Goal: Task Accomplishment & Management: Manage account settings

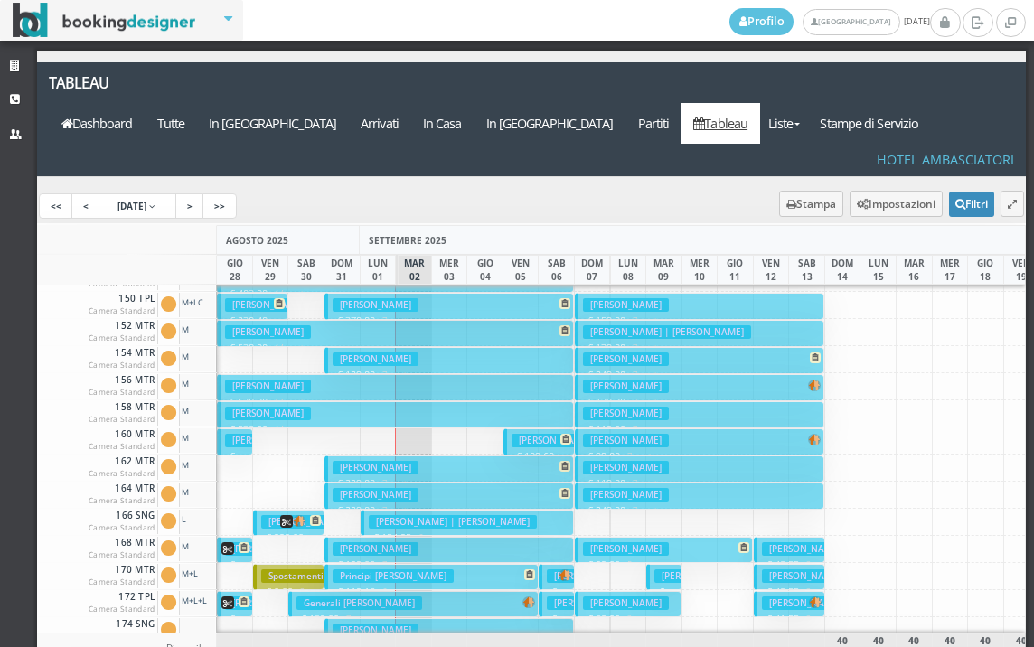
scroll to position [452, 0]
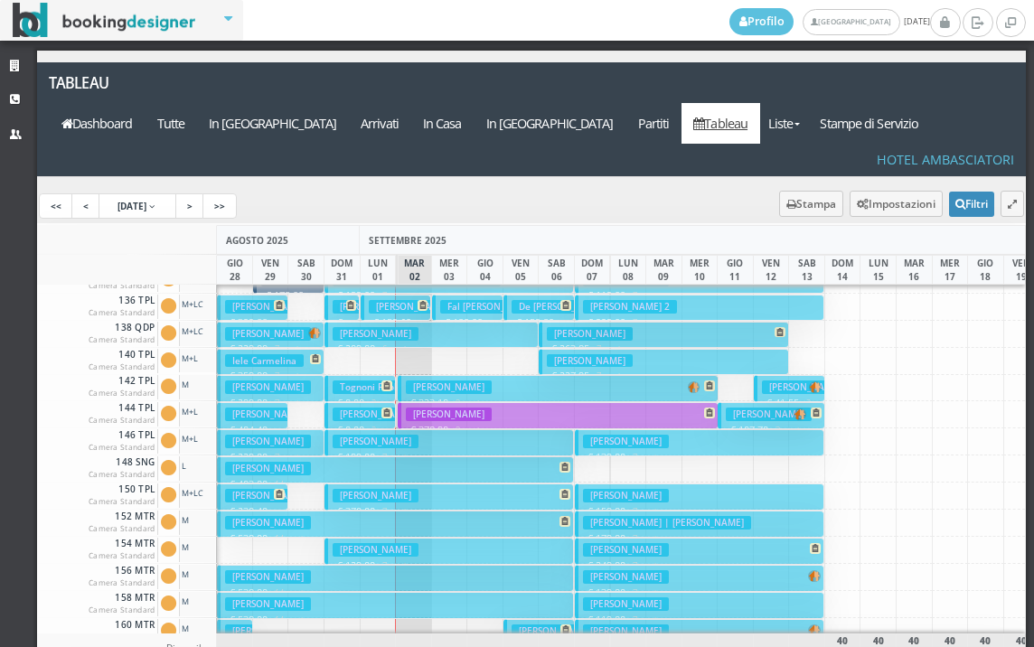
click at [571, 354] on h3 "Rosso Federico" at bounding box center [590, 361] width 86 height 14
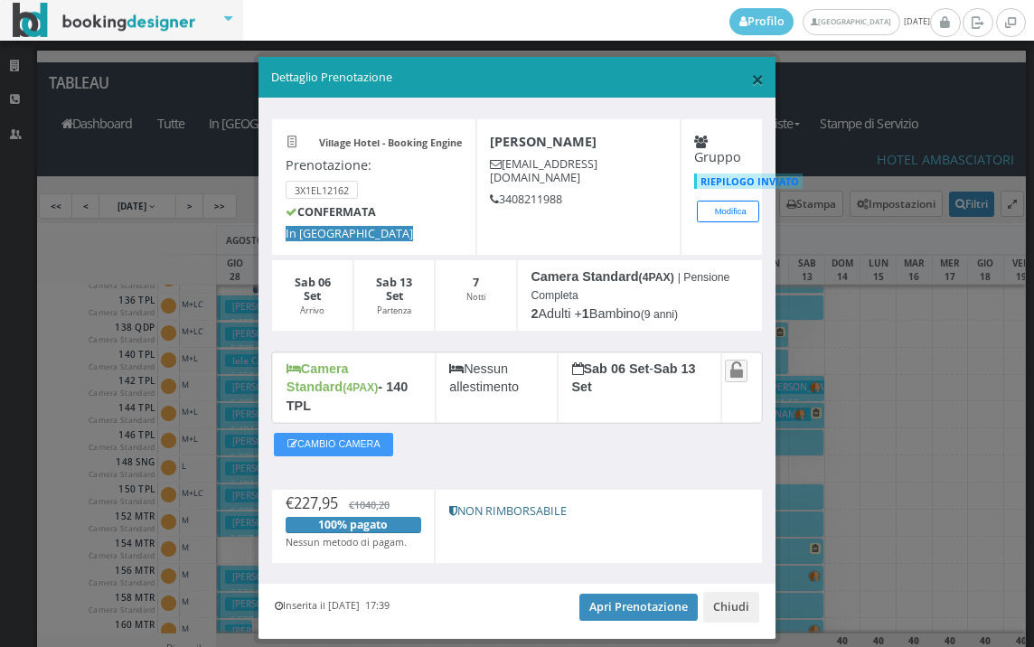
click at [751, 80] on span "×" at bounding box center [757, 78] width 13 height 31
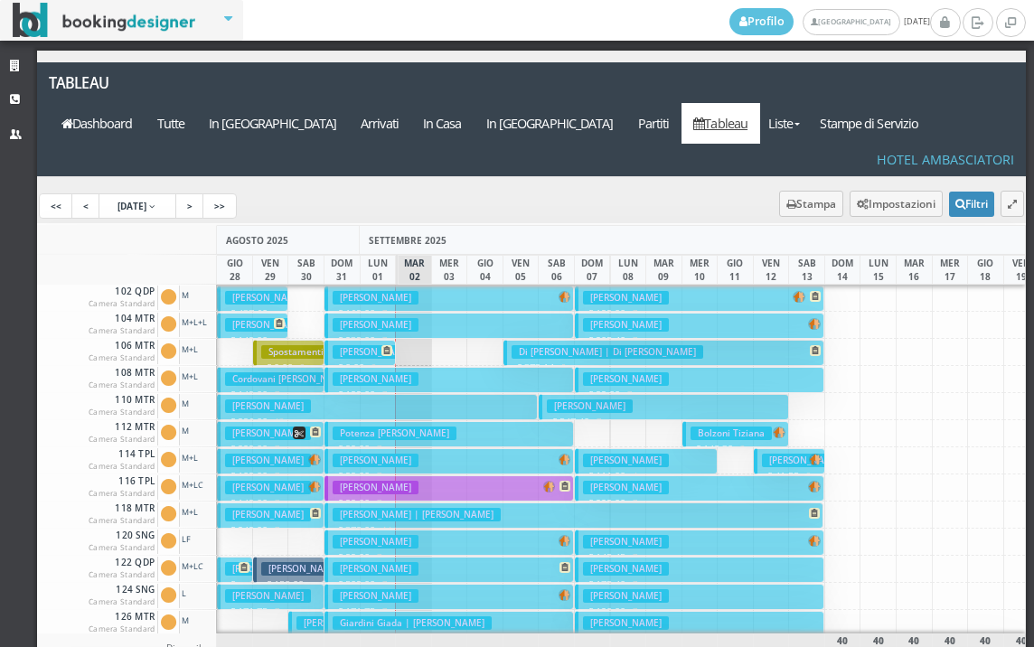
scroll to position [271, 0]
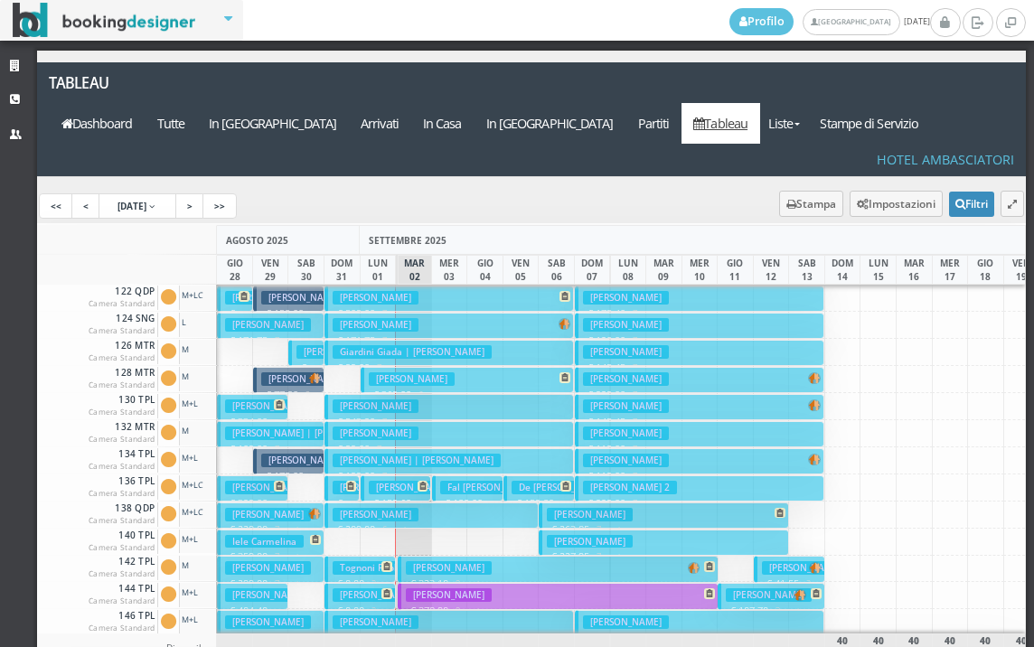
click at [346, 561] on h3 "Tognoni Paolo" at bounding box center [371, 568] width 77 height 14
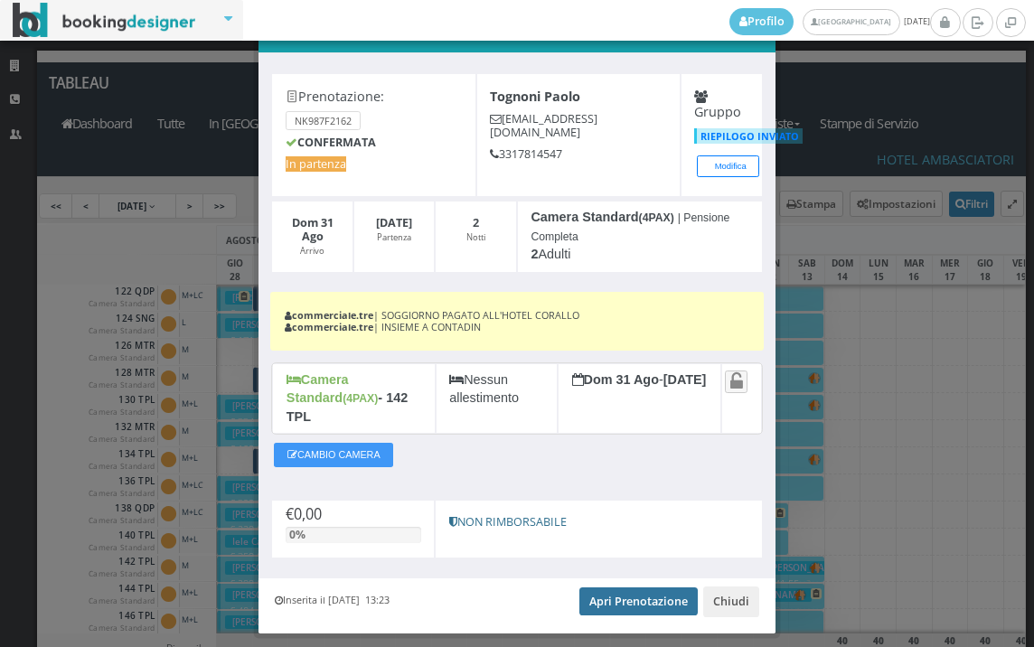
scroll to position [77, 0]
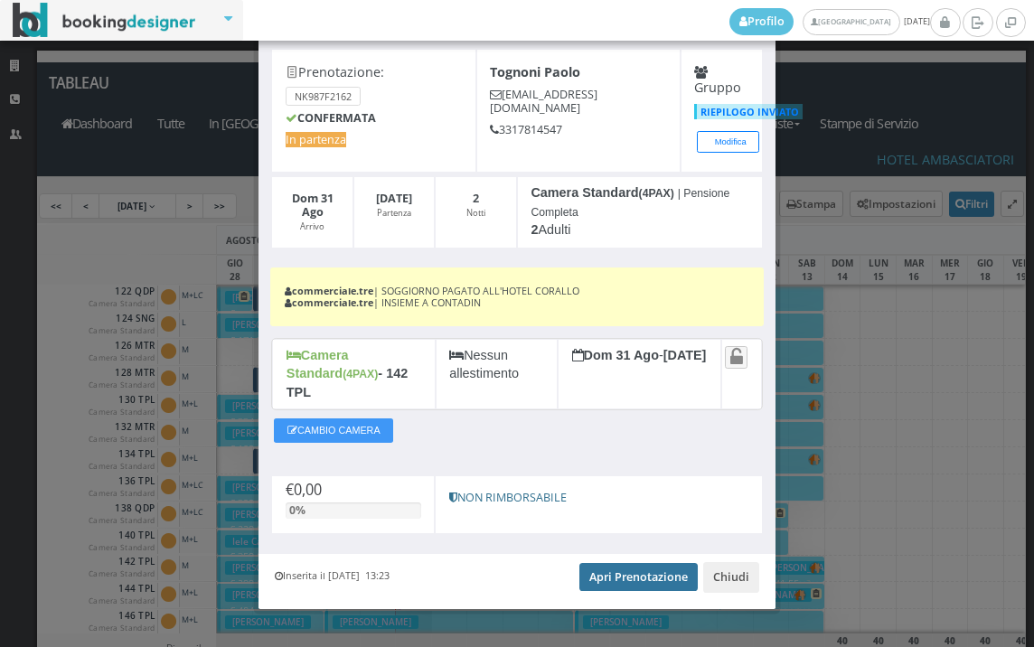
click at [616, 563] on link "Apri Prenotazione" at bounding box center [638, 576] width 118 height 27
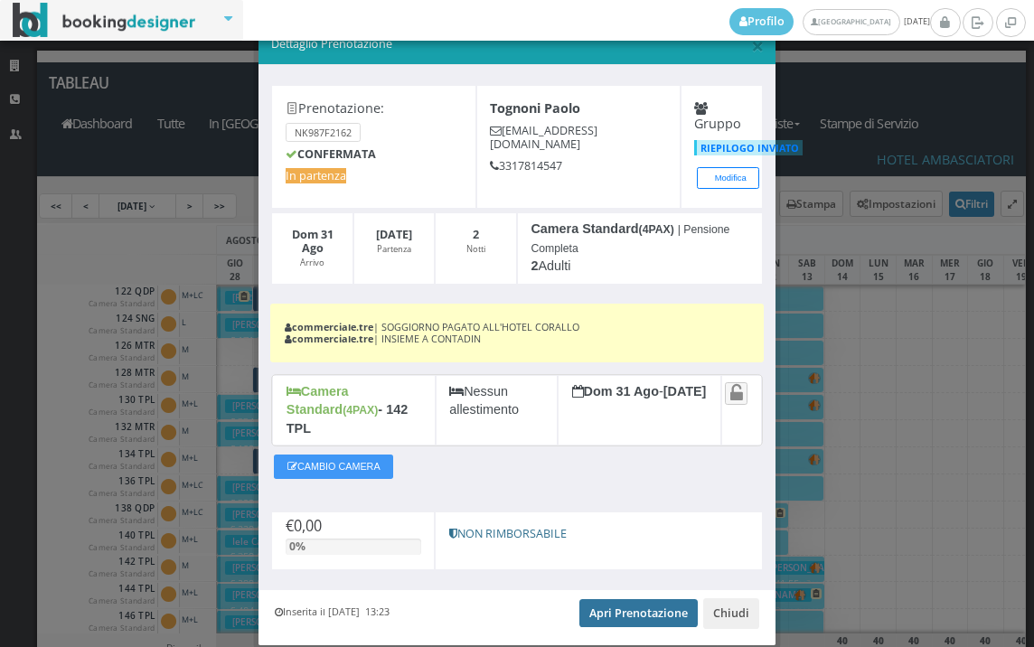
scroll to position [0, 0]
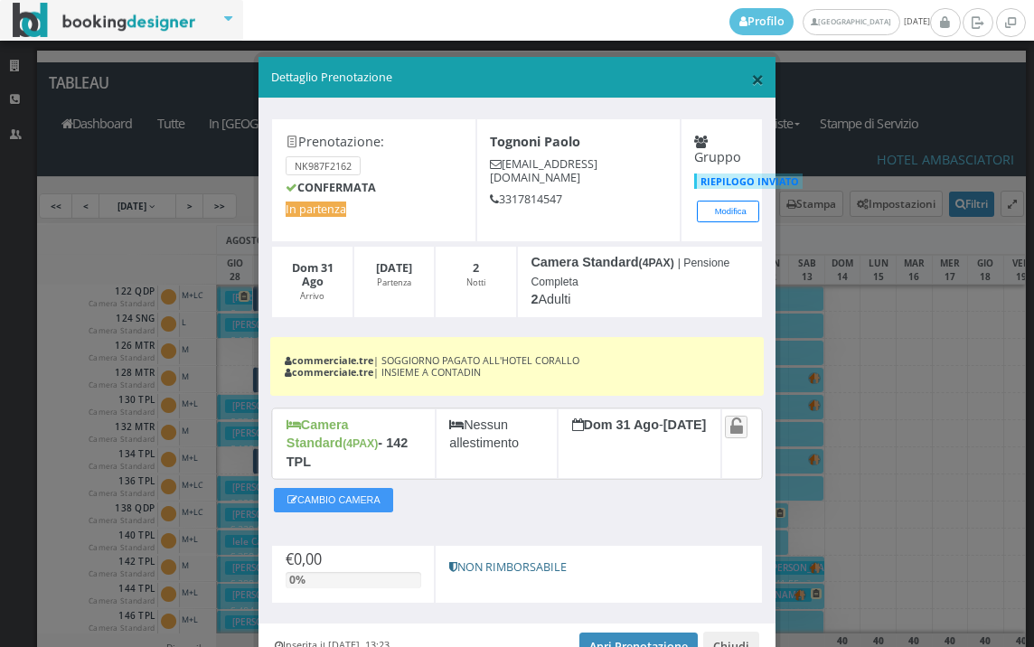
click at [751, 81] on span "×" at bounding box center [757, 78] width 13 height 31
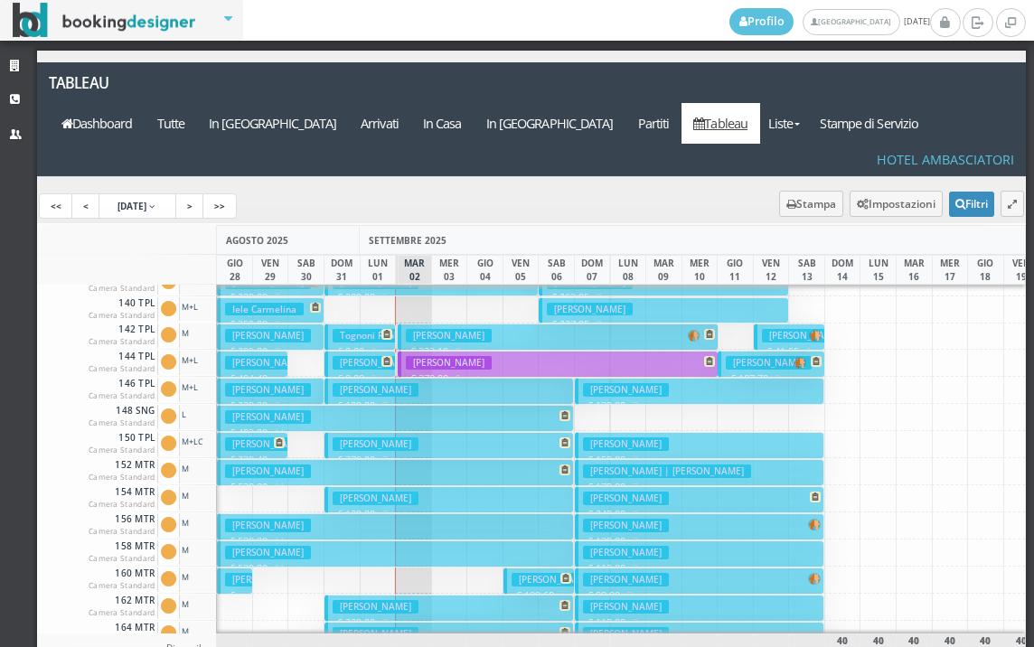
scroll to position [542, 0]
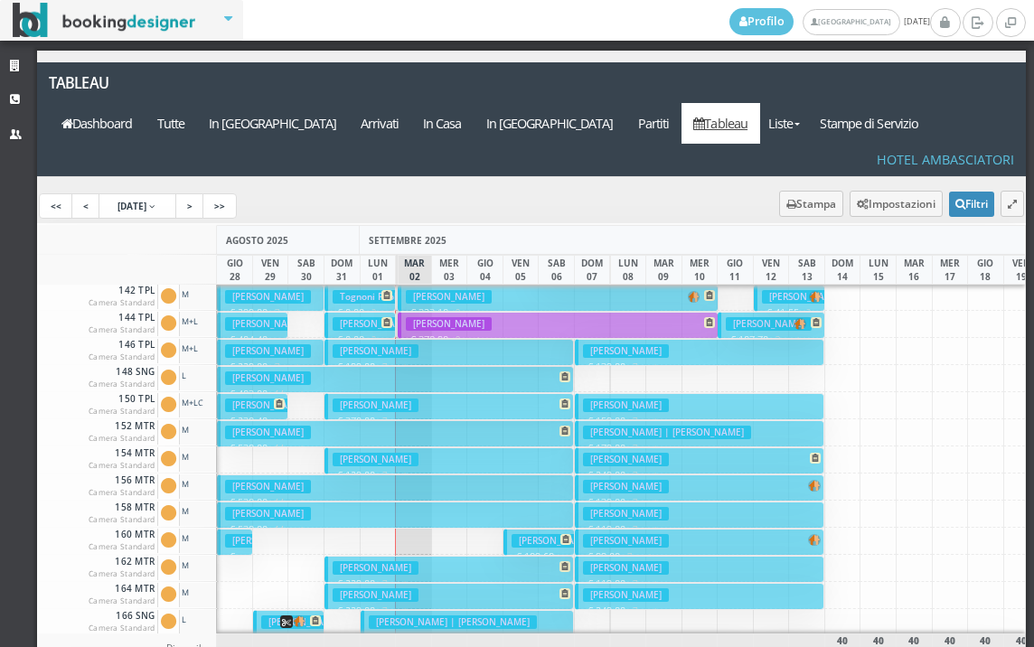
click at [356, 312] on button "Contadin Alessandro € 0.00 2 notti 2 Adulti + 1 Infant (1 anni)" at bounding box center [359, 325] width 71 height 26
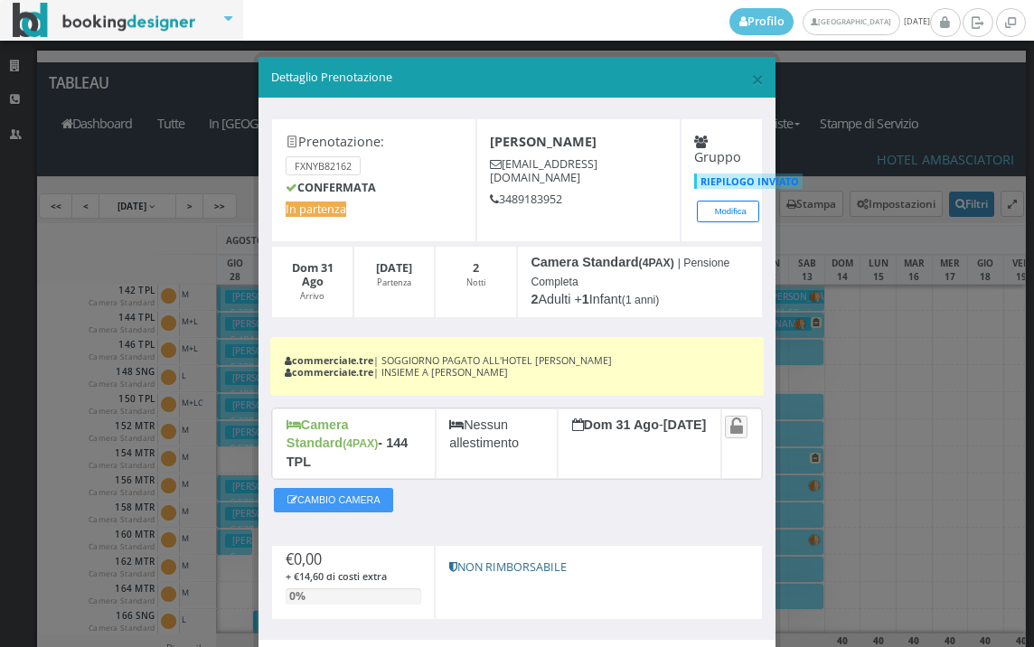
scroll to position [95, 0]
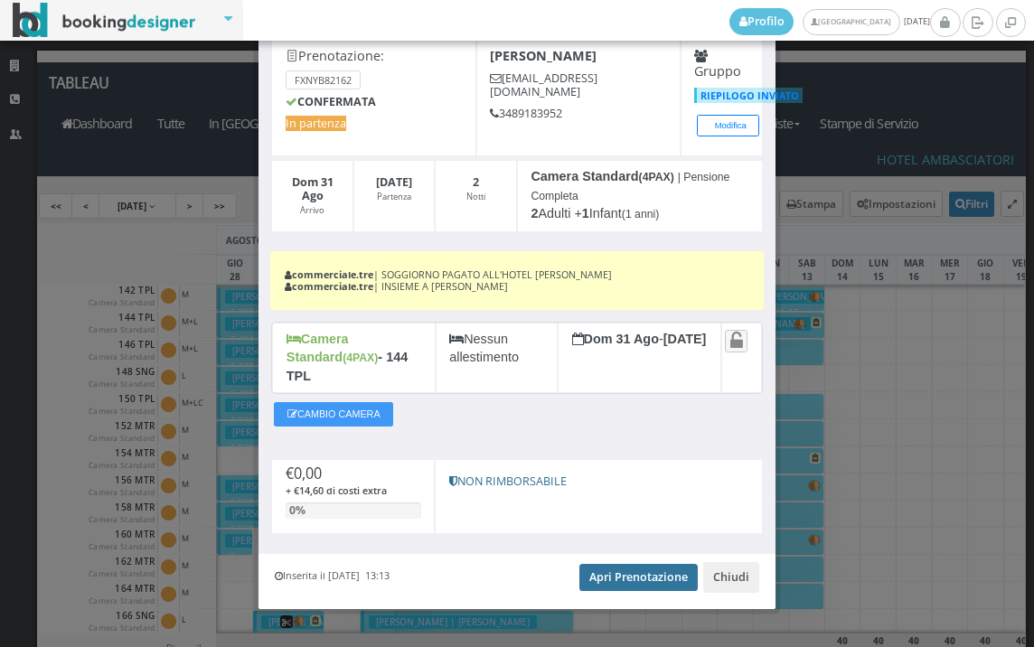
click at [640, 564] on link "Apri Prenotazione" at bounding box center [638, 577] width 118 height 27
click at [633, 564] on link "Apri Prenotazione" at bounding box center [638, 577] width 118 height 27
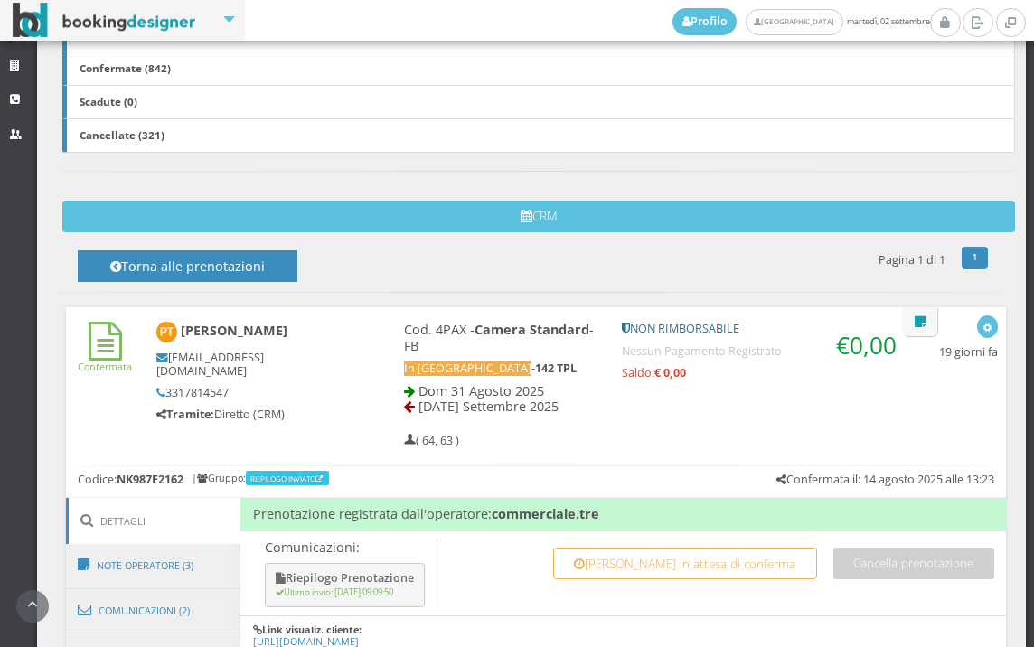
scroll to position [904, 0]
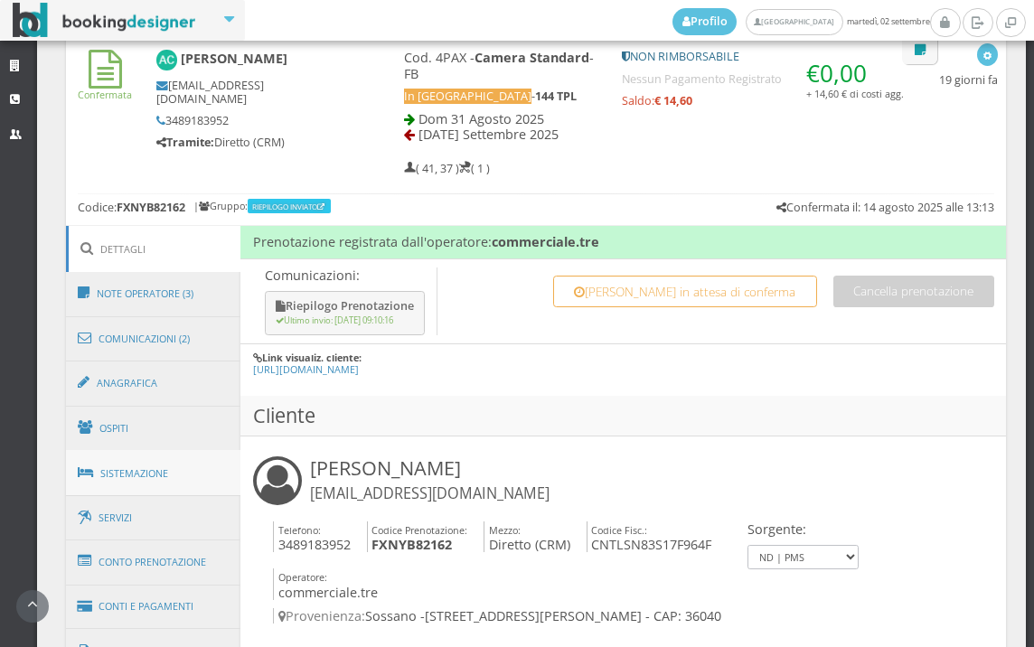
scroll to position [1105, 0]
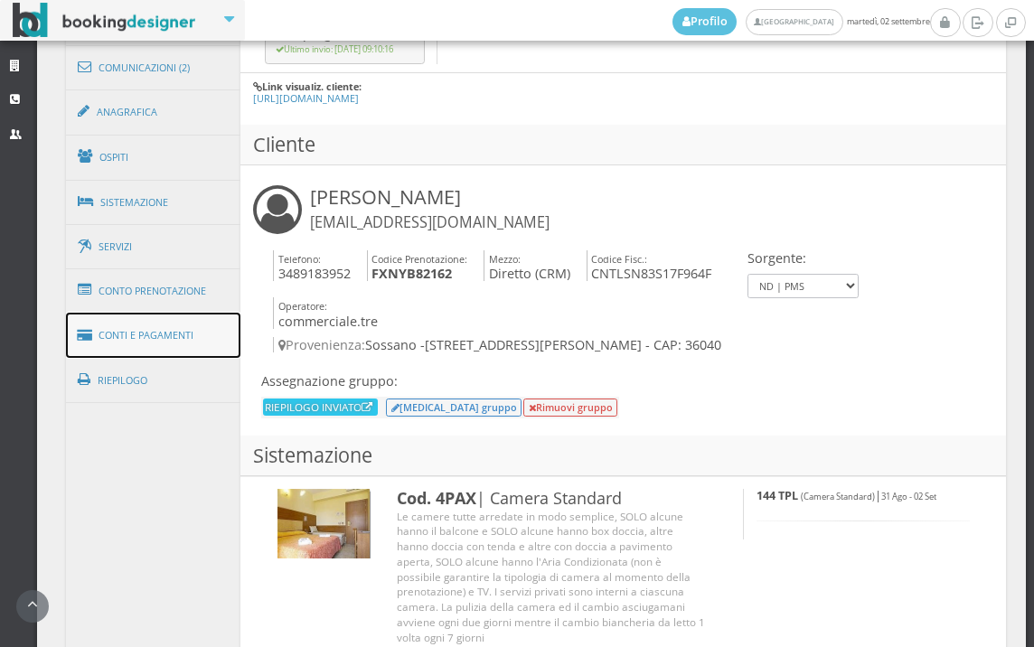
click at [162, 326] on link "Conti e Pagamenti" at bounding box center [153, 336] width 175 height 46
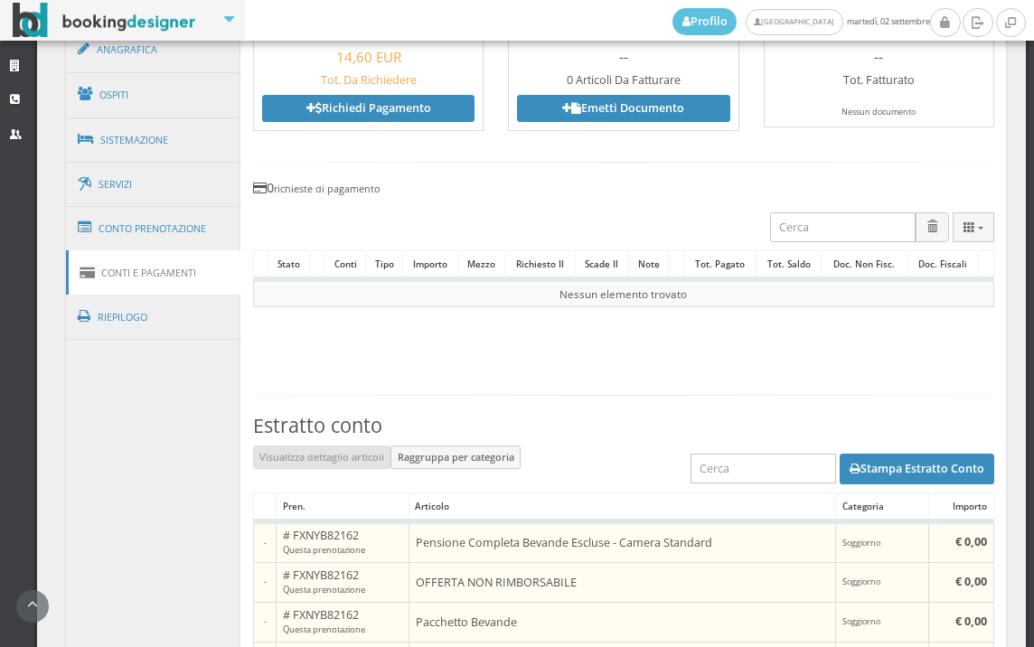
scroll to position [1152, 0]
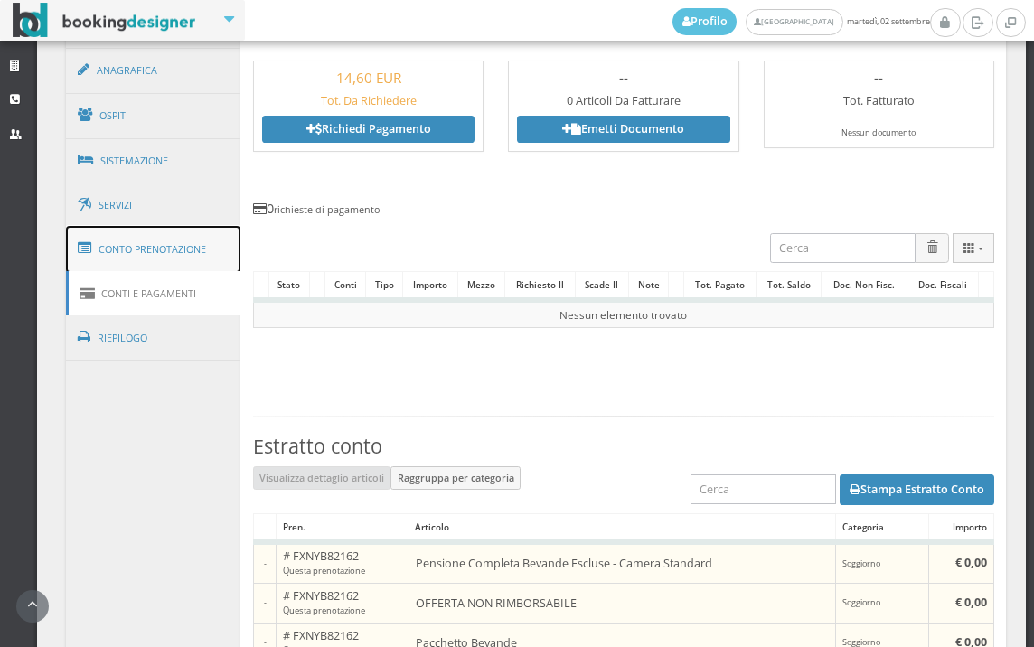
click at [136, 252] on link "Conto Prenotazione" at bounding box center [153, 249] width 175 height 47
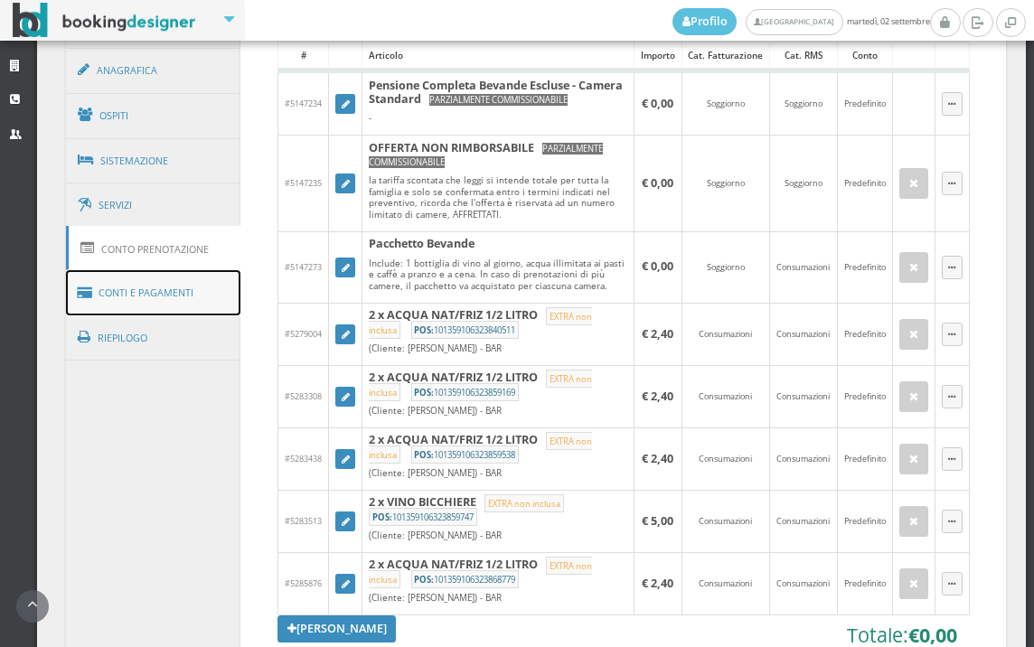
click at [147, 305] on link "Conti e Pagamenti" at bounding box center [153, 293] width 175 height 46
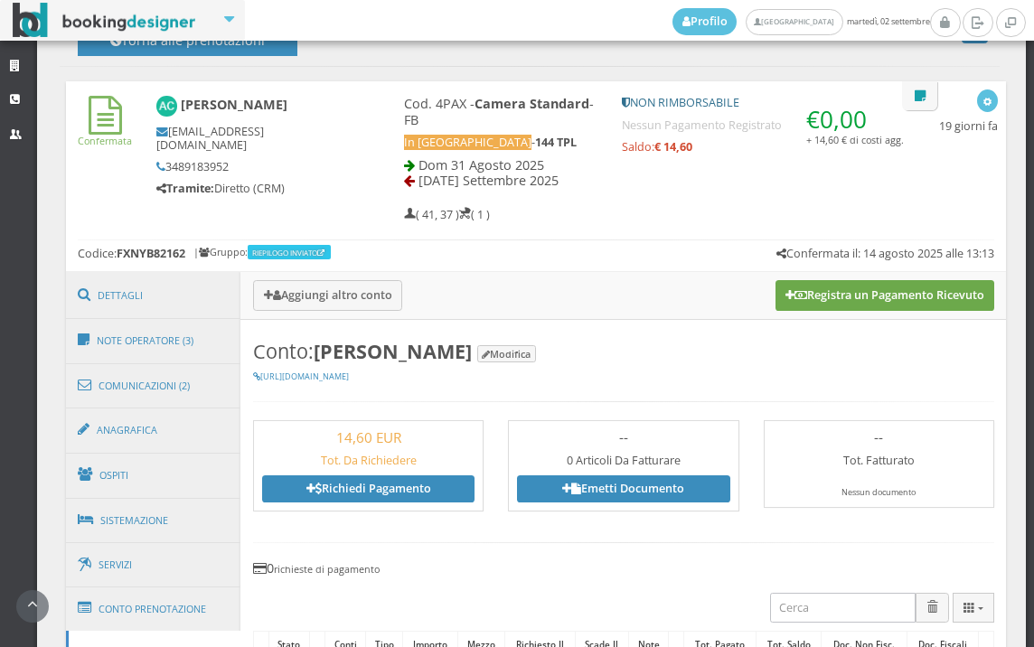
scroll to position [750, 0]
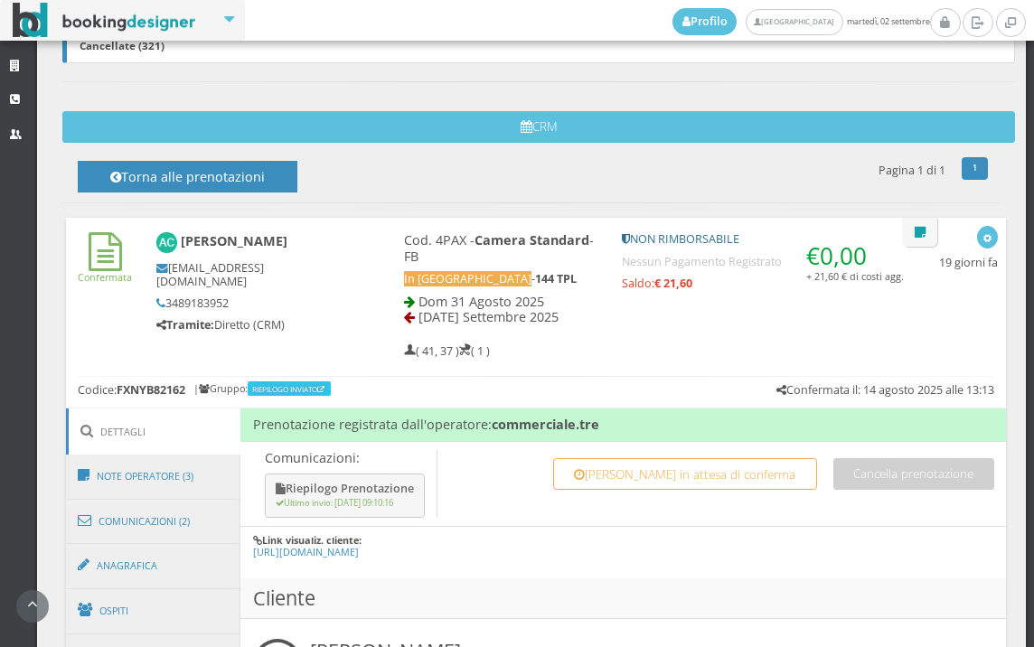
scroll to position [602, 0]
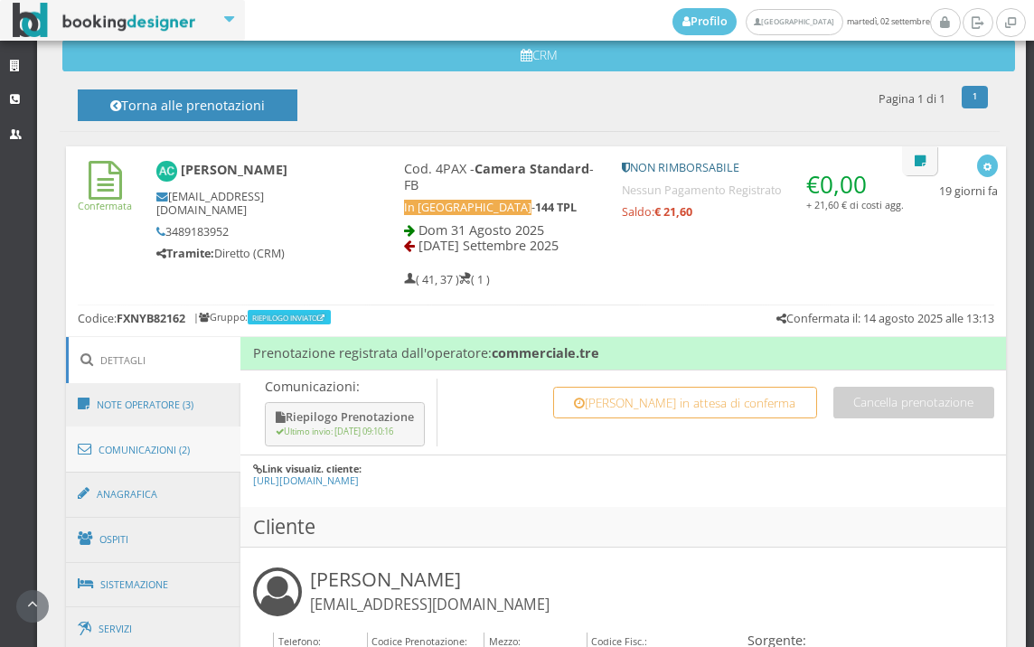
scroll to position [702, 0]
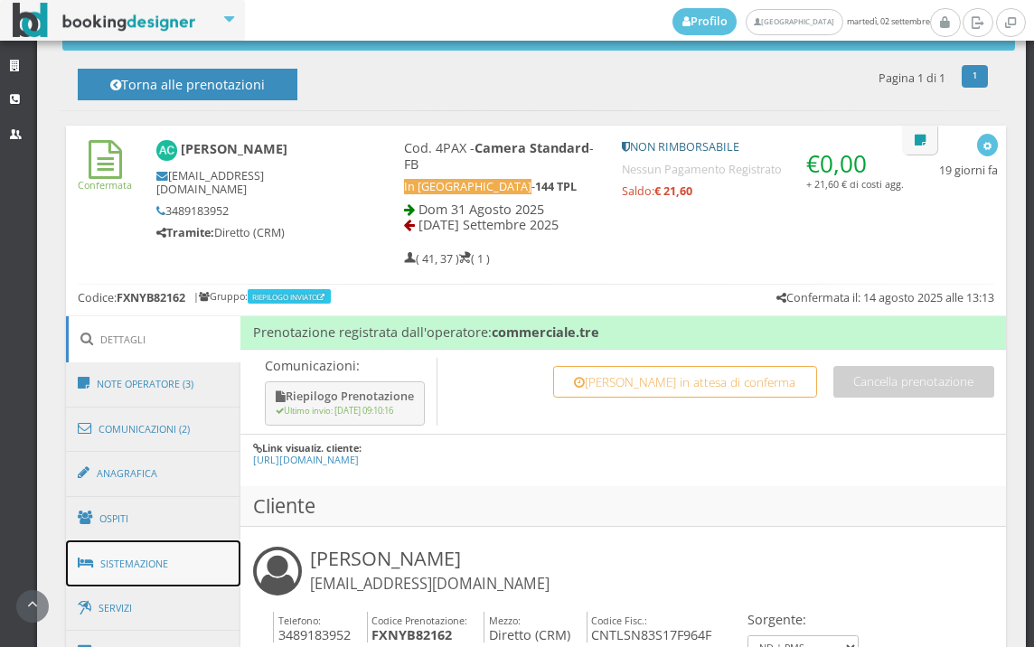
click at [166, 575] on link "Sistemazione" at bounding box center [153, 564] width 175 height 47
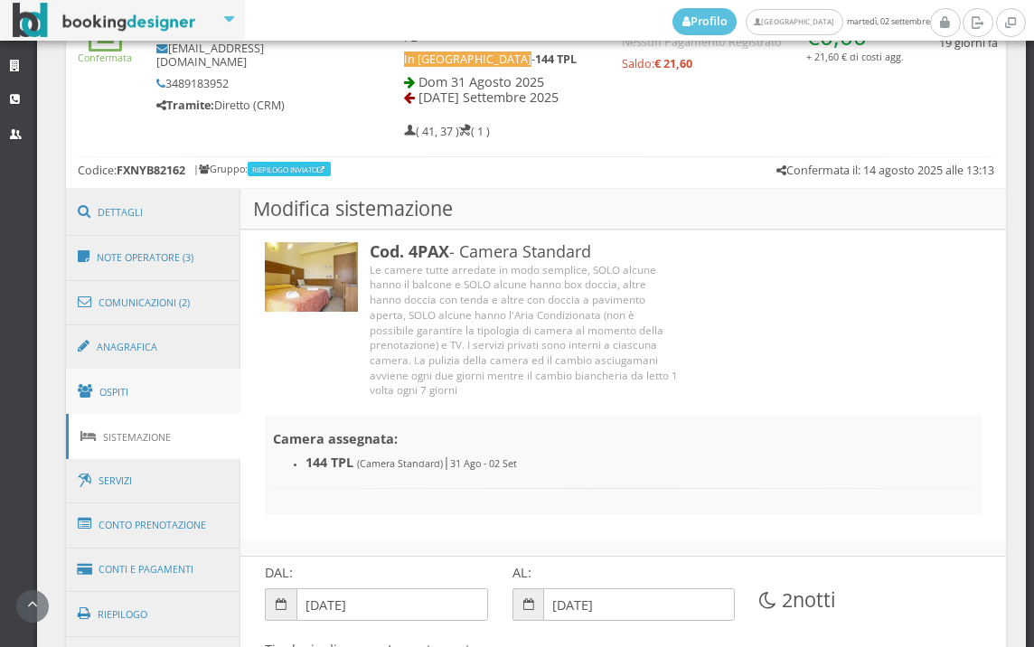
scroll to position [1020, 0]
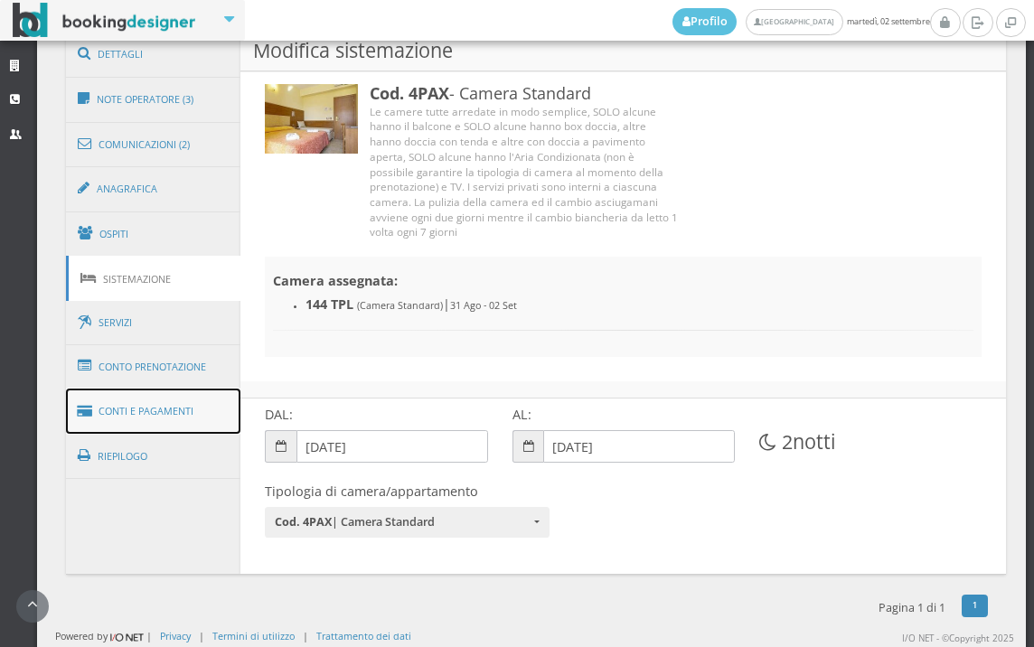
click at [172, 418] on link "Conti e Pagamenti" at bounding box center [153, 412] width 175 height 46
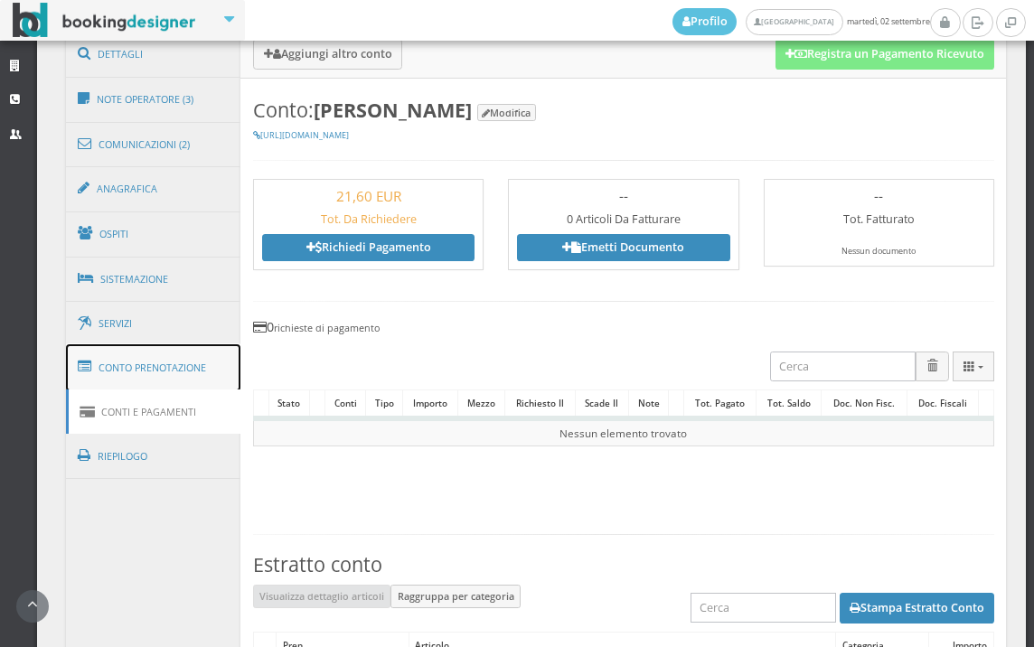
click at [144, 370] on link "Conto Prenotazione" at bounding box center [153, 367] width 175 height 47
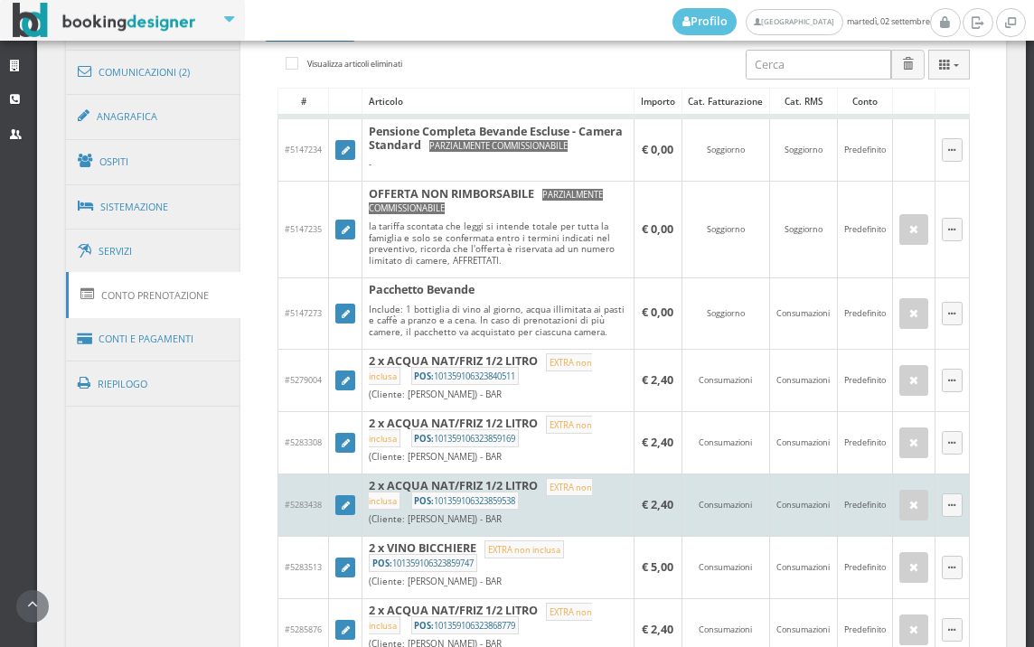
scroll to position [1121, 0]
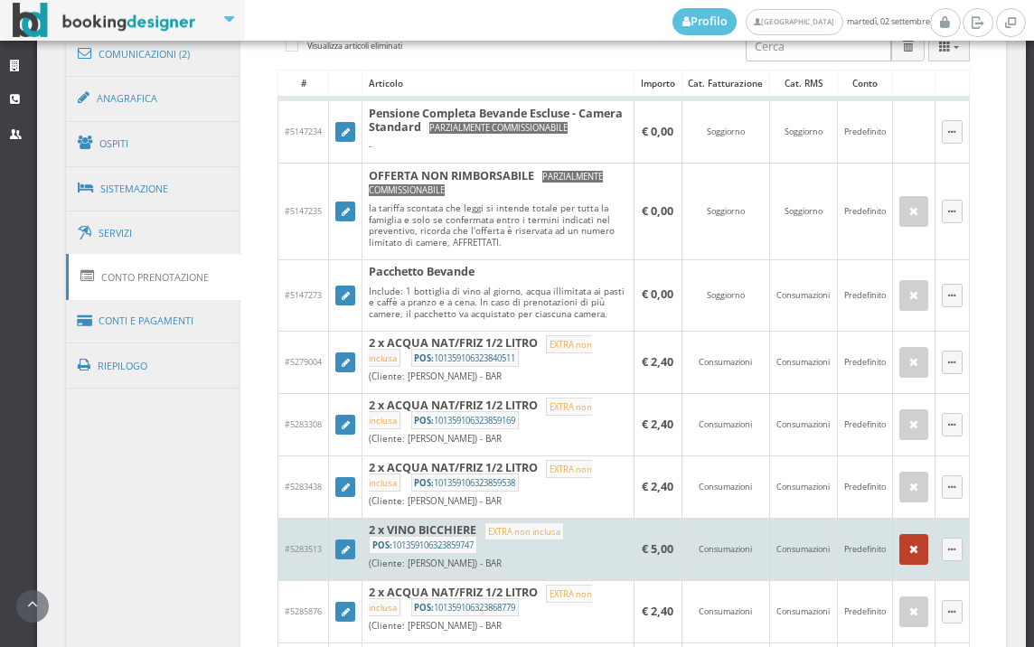
click at [909, 556] on icon "button" at bounding box center [913, 550] width 9 height 12
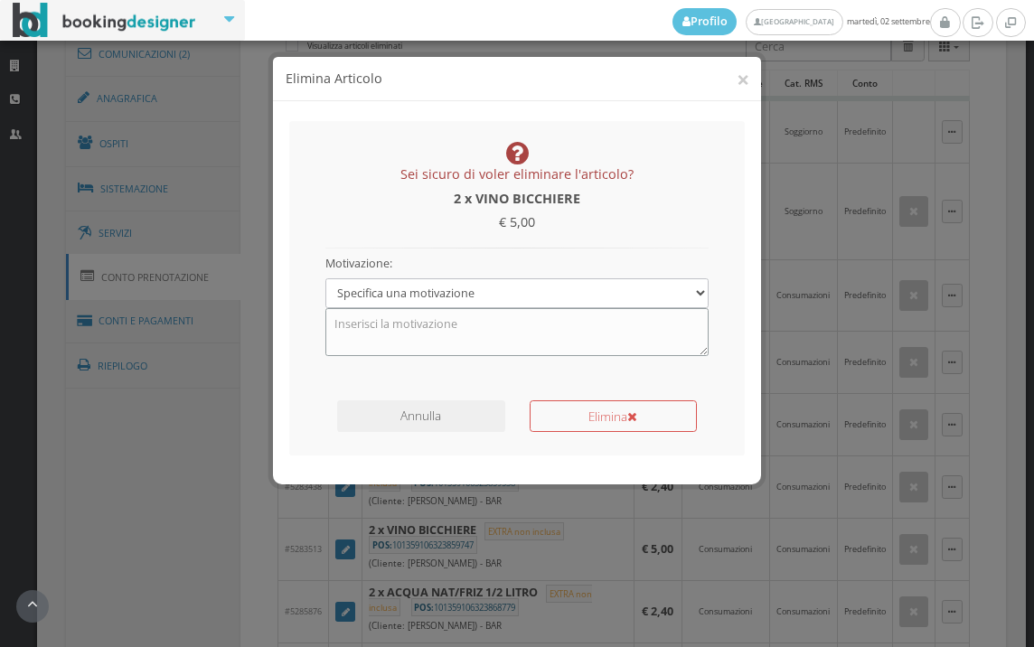
click at [521, 326] on textarea at bounding box center [517, 331] width 384 height 47
type textarea "PACCHETTO BEVANDE"
click at [610, 424] on button "Elimina" at bounding box center [613, 416] width 167 height 32
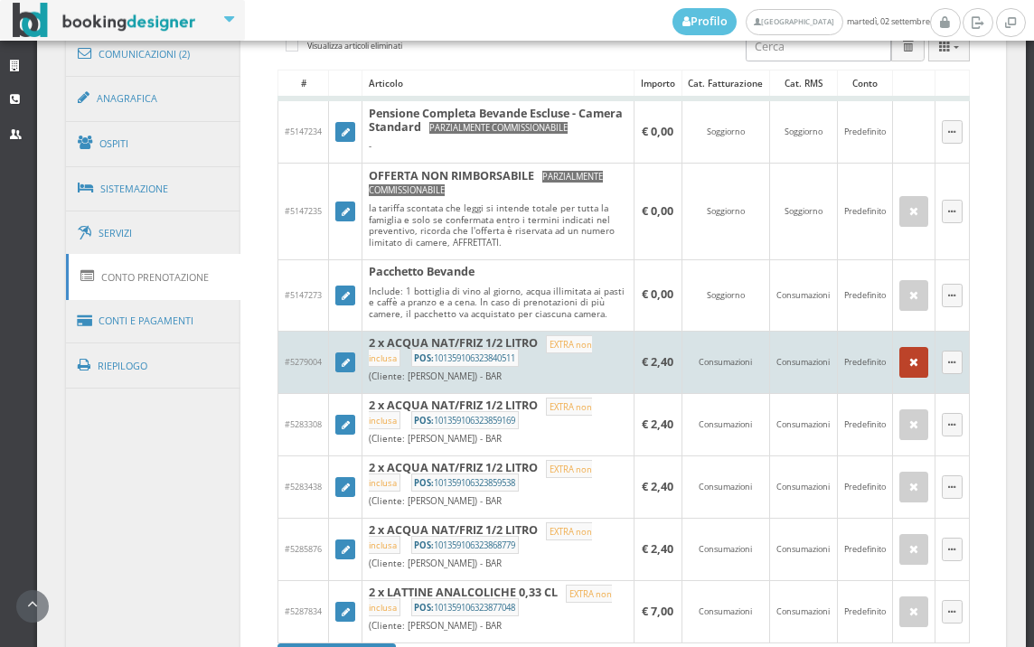
click at [909, 369] on icon "button" at bounding box center [913, 363] width 9 height 12
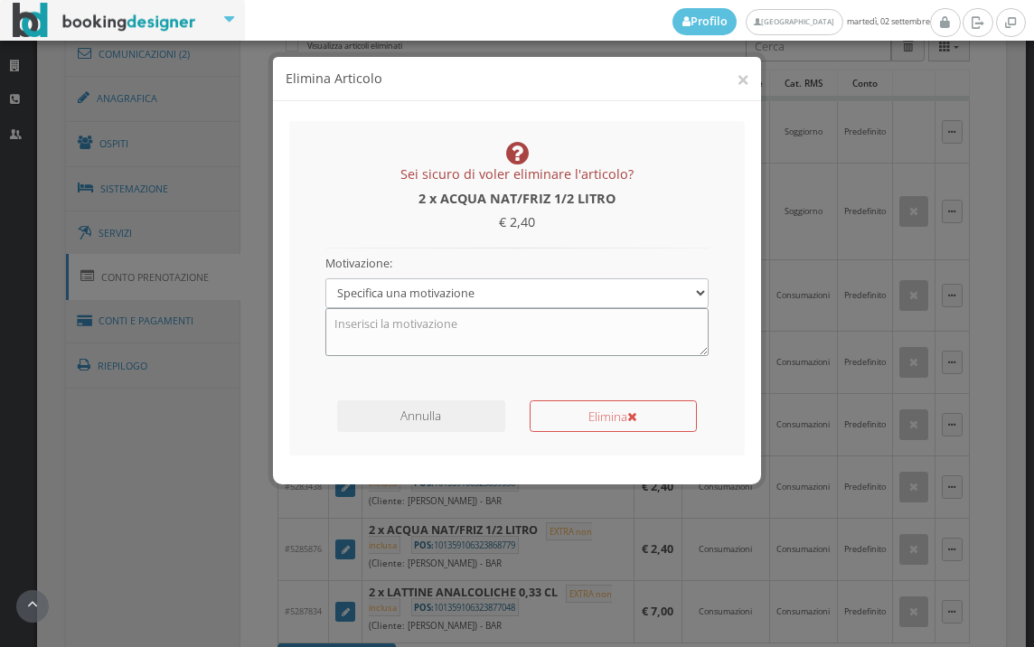
click at [462, 328] on textarea at bounding box center [517, 331] width 384 height 47
type textarea "PACCHETTO BEVANDE"
click at [565, 411] on button "Elimina" at bounding box center [613, 416] width 167 height 32
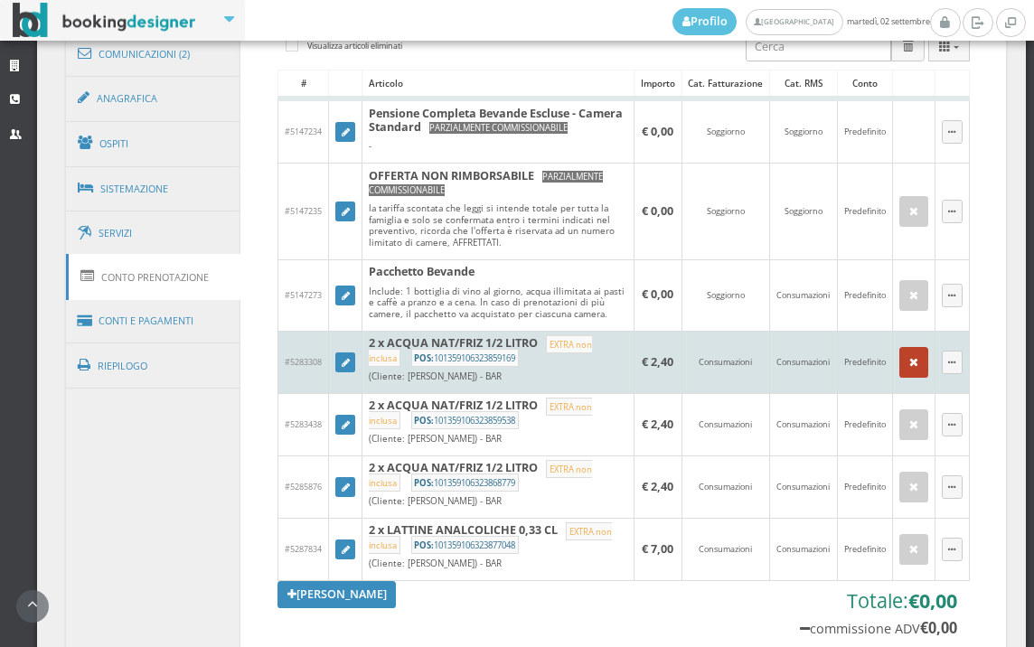
click at [899, 378] on button "button" at bounding box center [913, 362] width 29 height 31
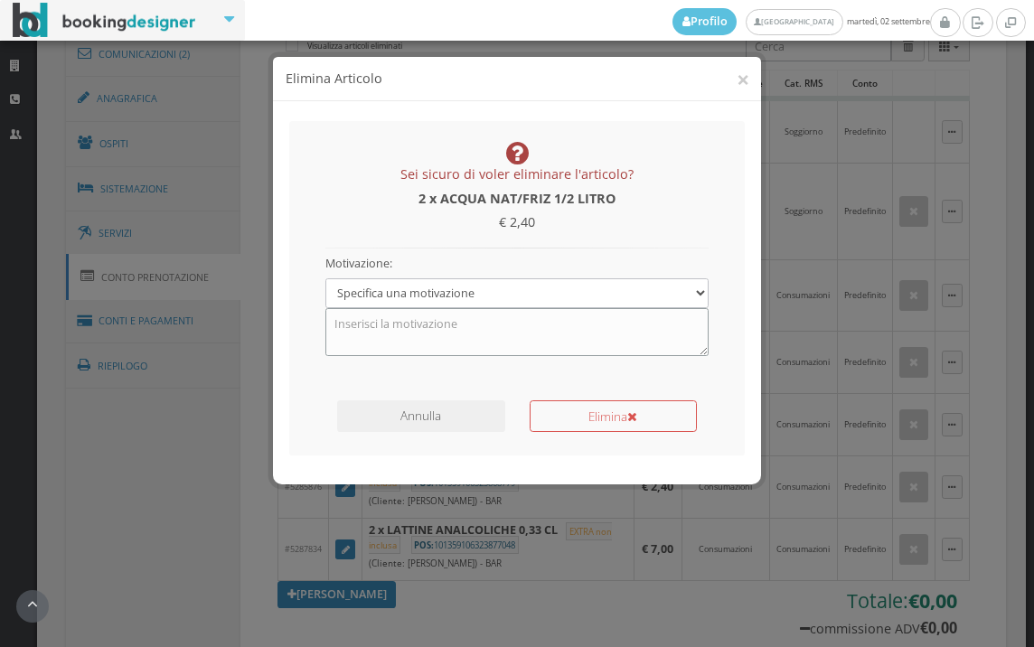
click at [424, 323] on textarea at bounding box center [517, 331] width 384 height 47
type textarea "PACCHETTO BEVANDE"
click at [570, 424] on button "Elimina" at bounding box center [613, 416] width 167 height 32
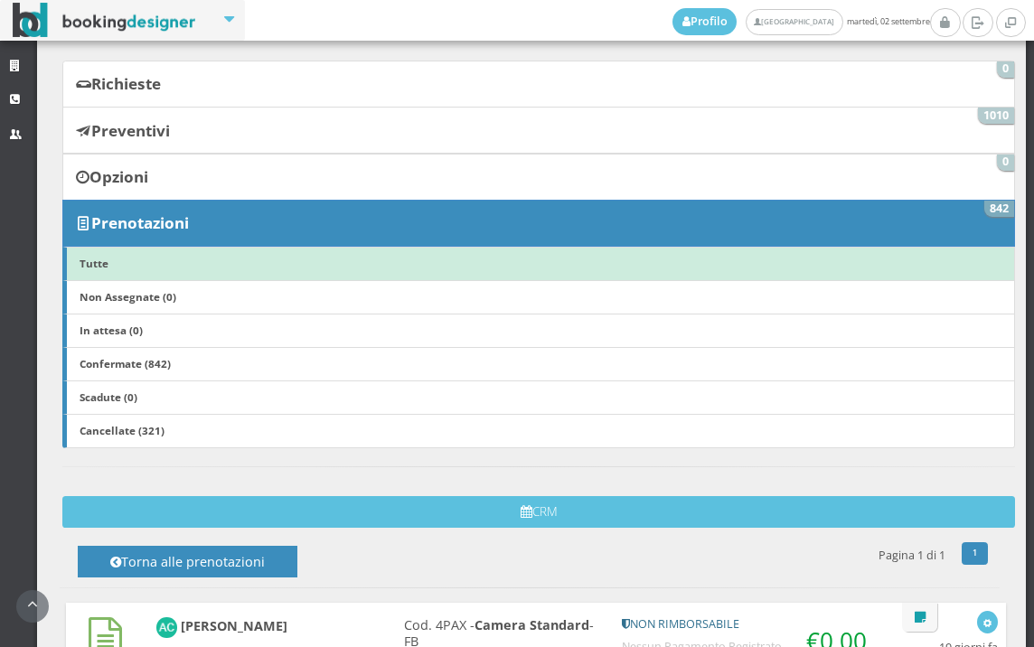
scroll to position [401, 0]
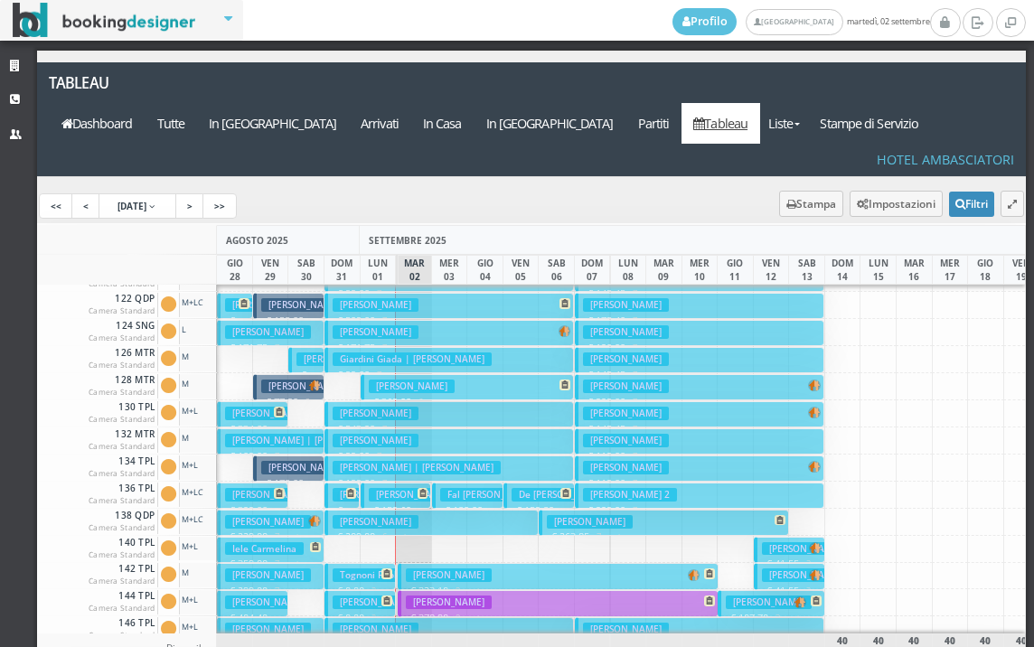
scroll to position [271, 0]
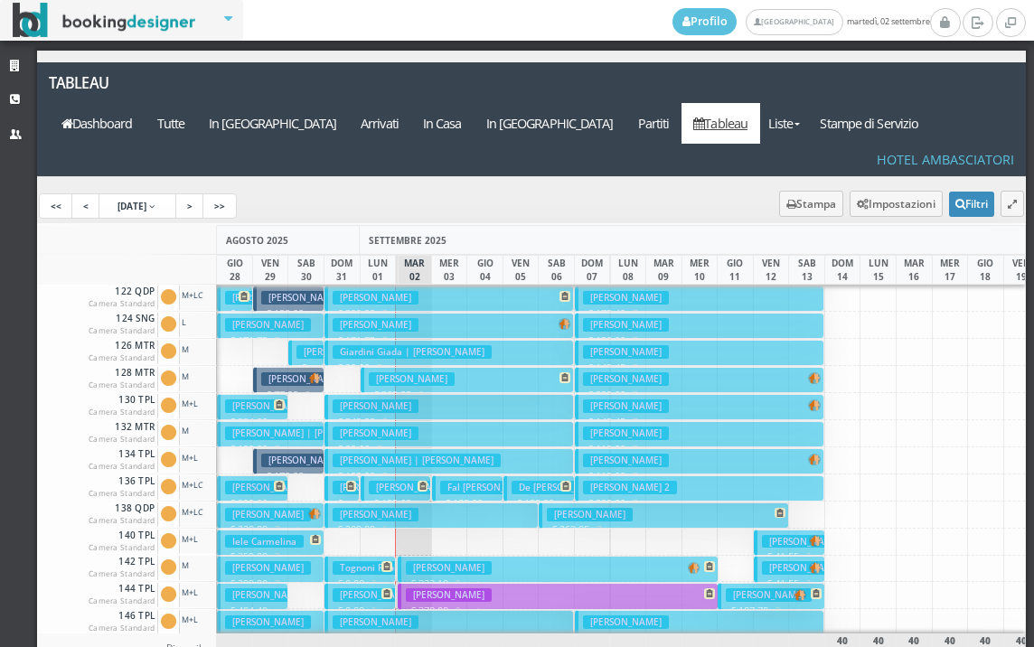
click at [366, 588] on h3 "[PERSON_NAME]" at bounding box center [376, 595] width 86 height 14
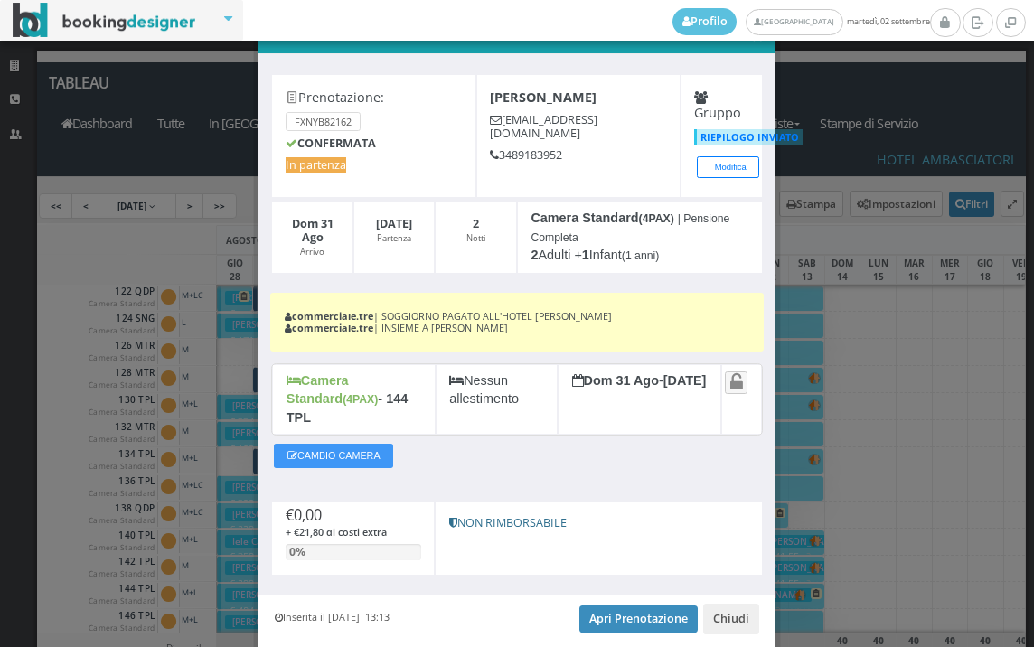
scroll to position [95, 0]
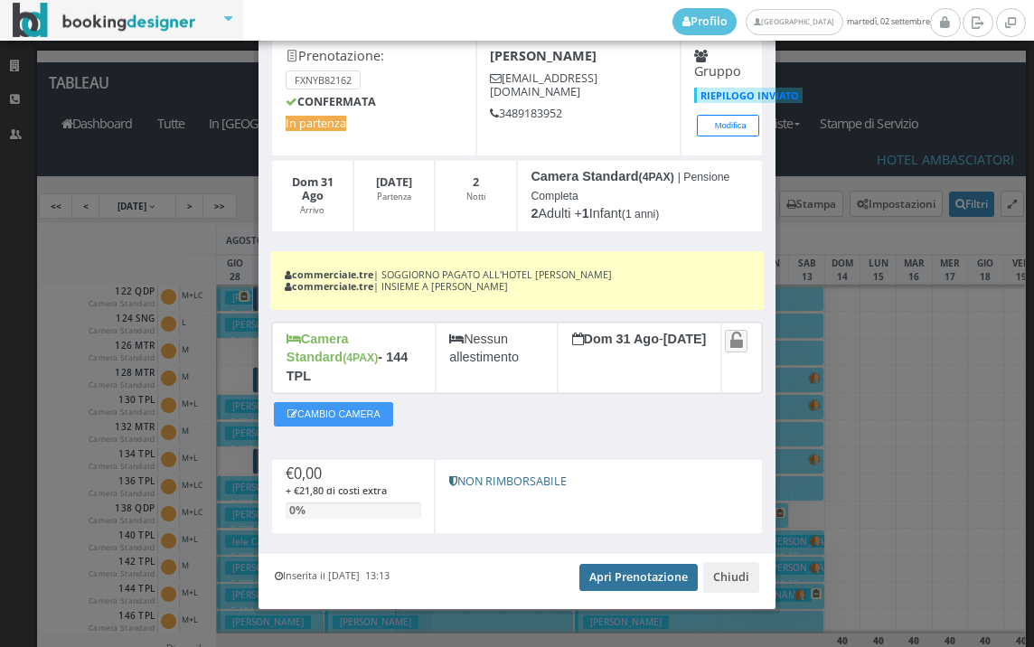
click at [648, 564] on link "Apri Prenotazione" at bounding box center [638, 577] width 118 height 27
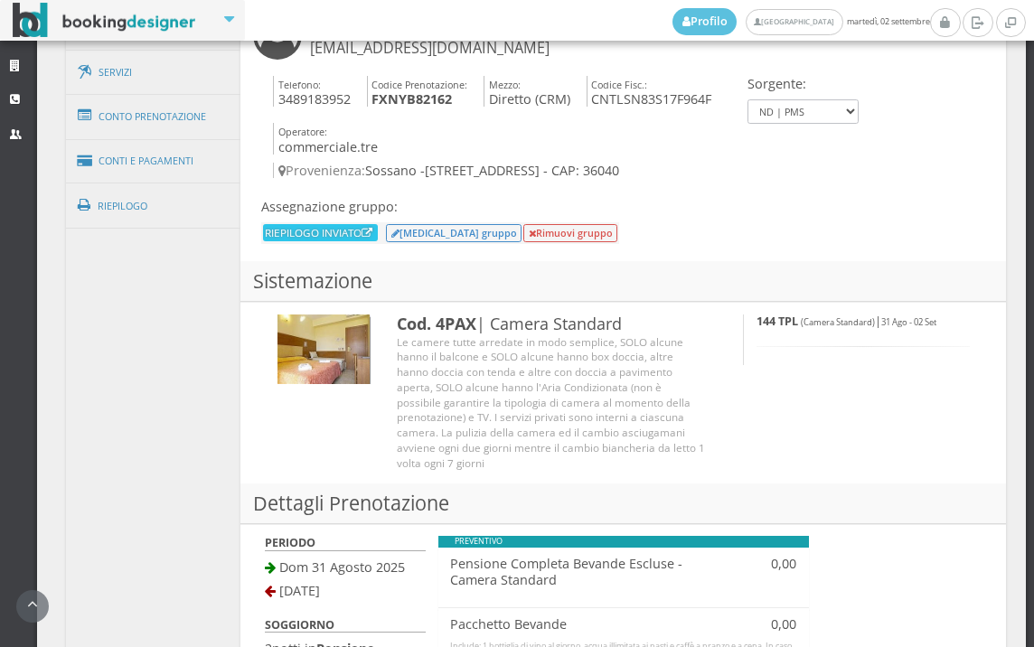
scroll to position [1105, 0]
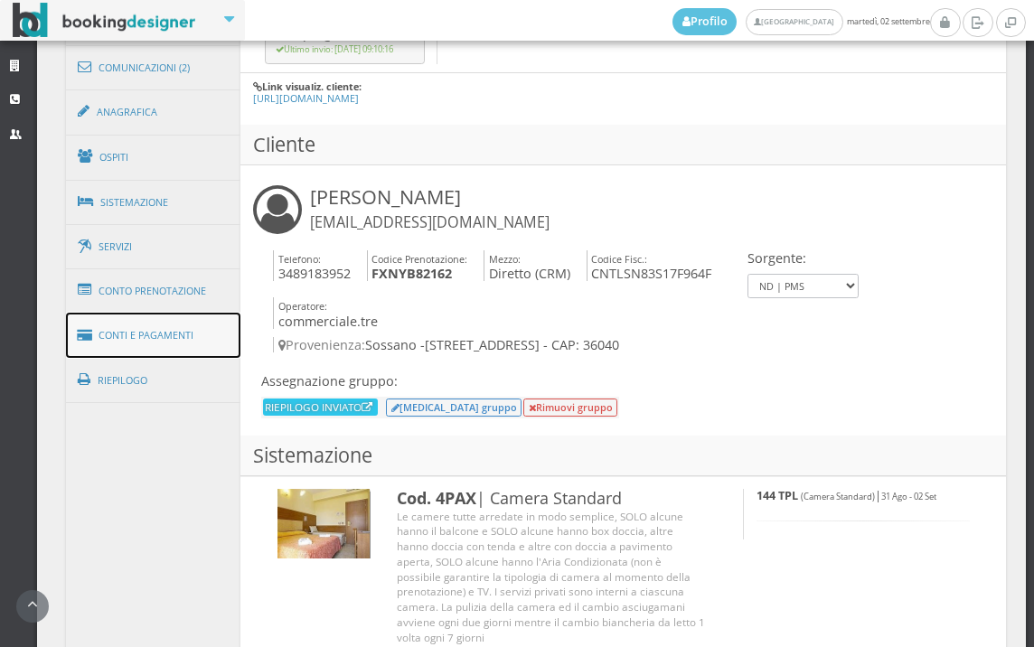
click at [174, 342] on link "Conti e Pagamenti" at bounding box center [153, 336] width 175 height 46
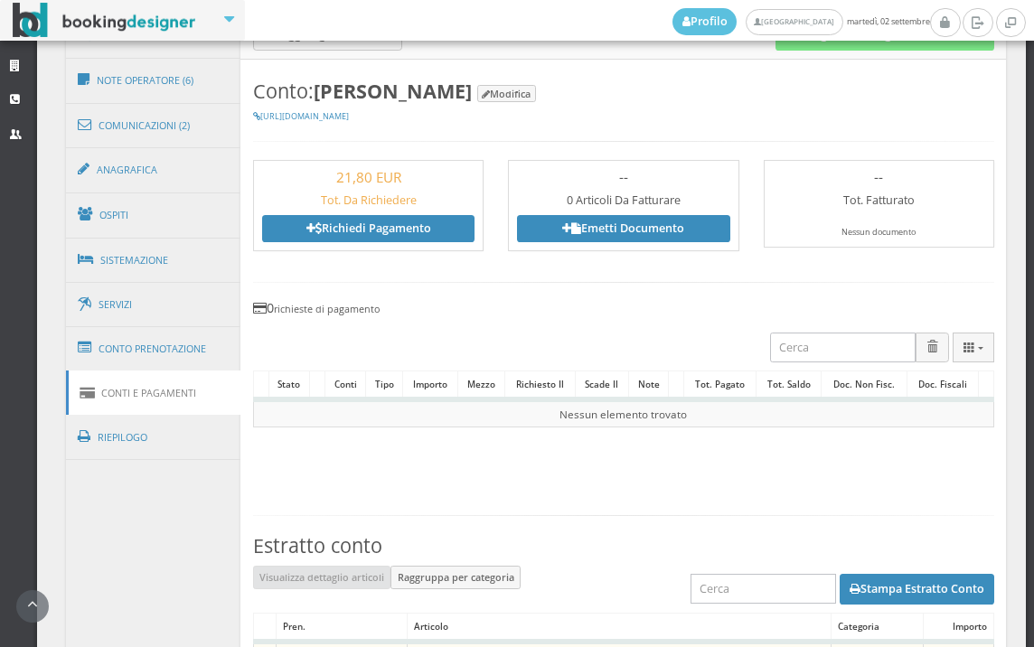
scroll to position [803, 0]
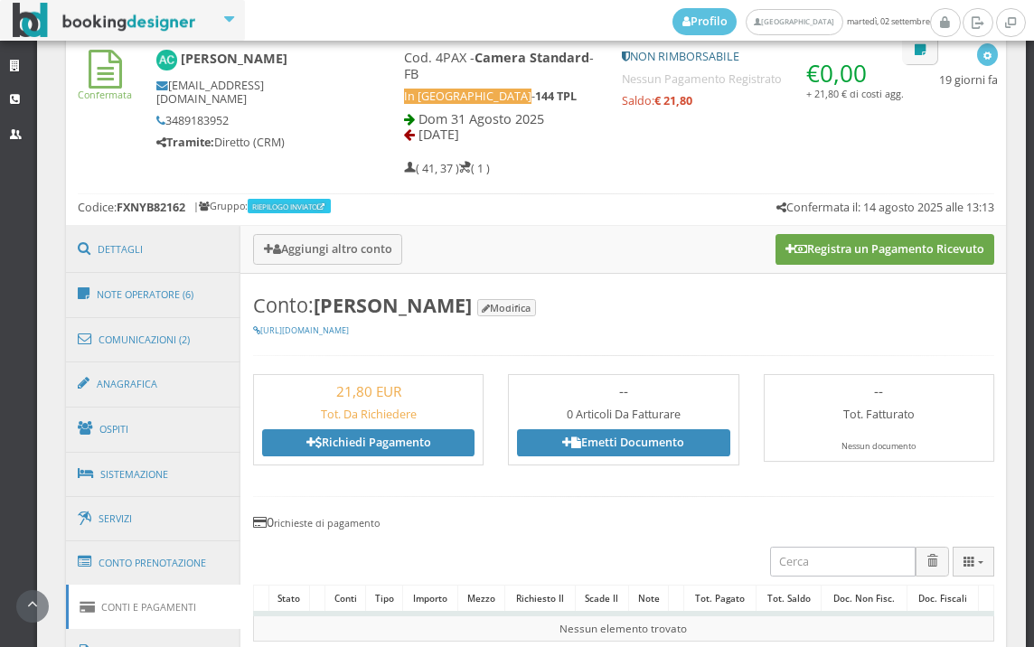
click at [872, 255] on button "Registra un Pagamento Ricevuto" at bounding box center [885, 249] width 219 height 31
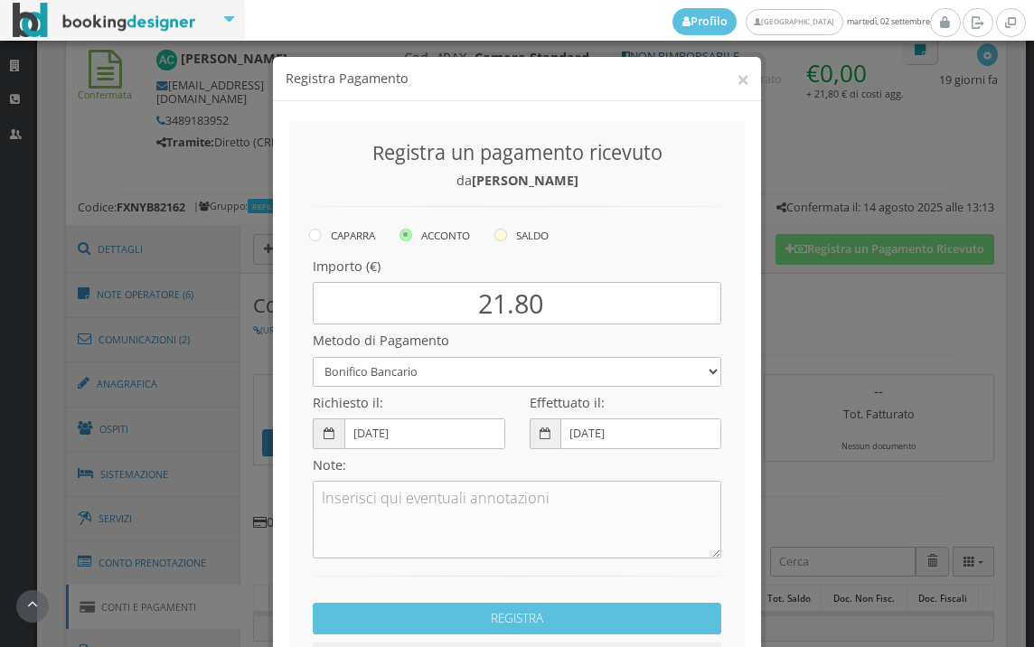
click at [496, 235] on icon at bounding box center [500, 235] width 13 height 13
radio input "true"
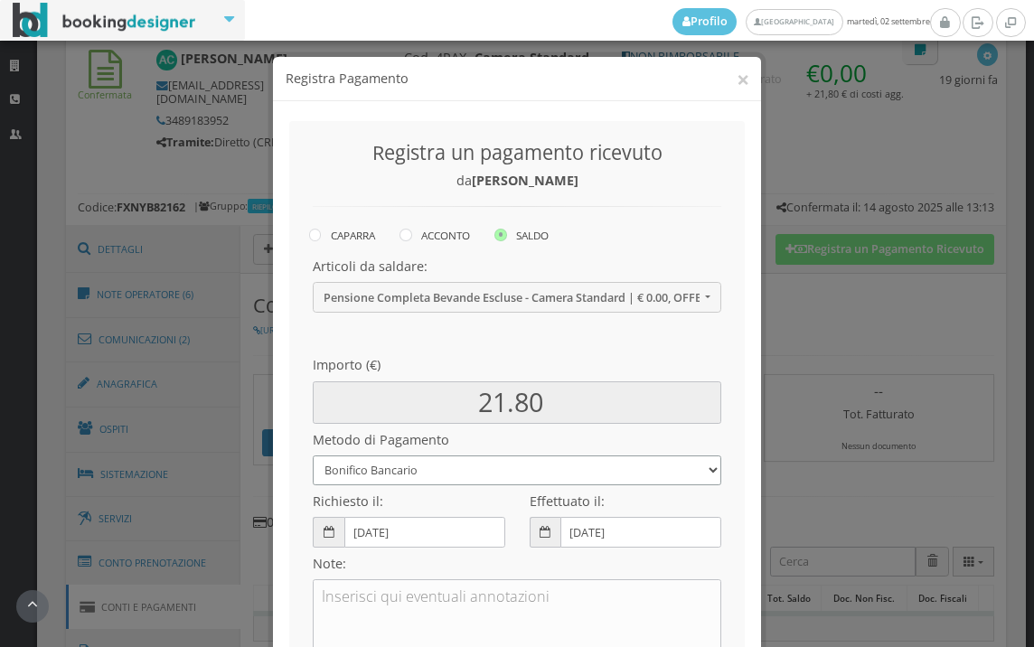
click at [450, 460] on select "Bonifico Bancario BONIFICO SUM UP Contanti Assegno Bancario Assegno Circolare V…" at bounding box center [517, 471] width 409 height 30
select select
click at [313, 456] on select "Bonifico Bancario BONIFICO SUM UP Contanti Assegno Bancario Assegno Circolare V…" at bounding box center [517, 471] width 409 height 30
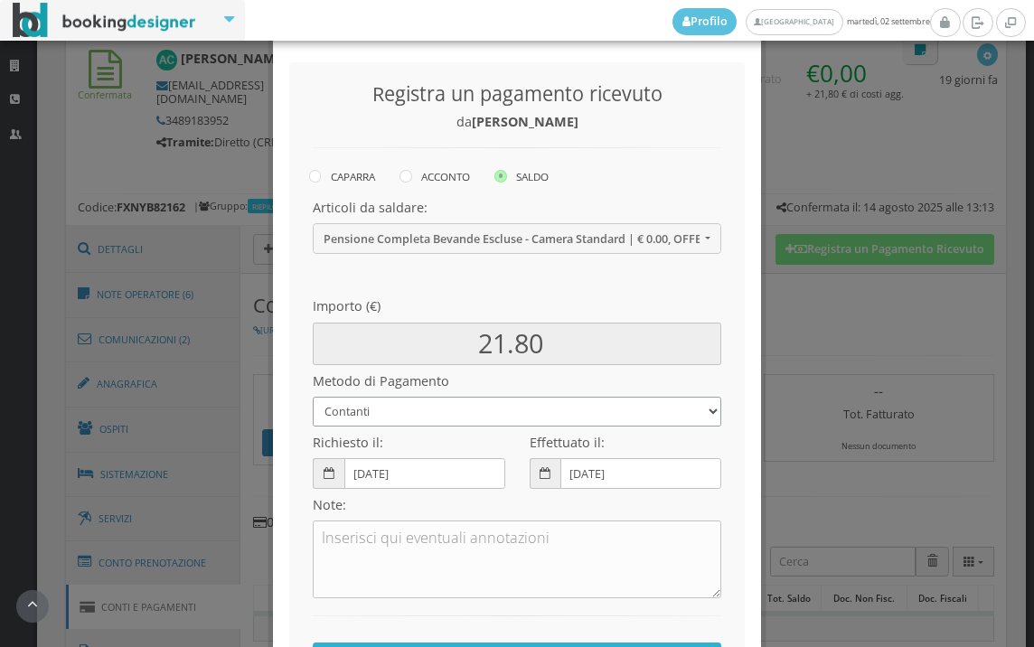
scroll to position [247, 0]
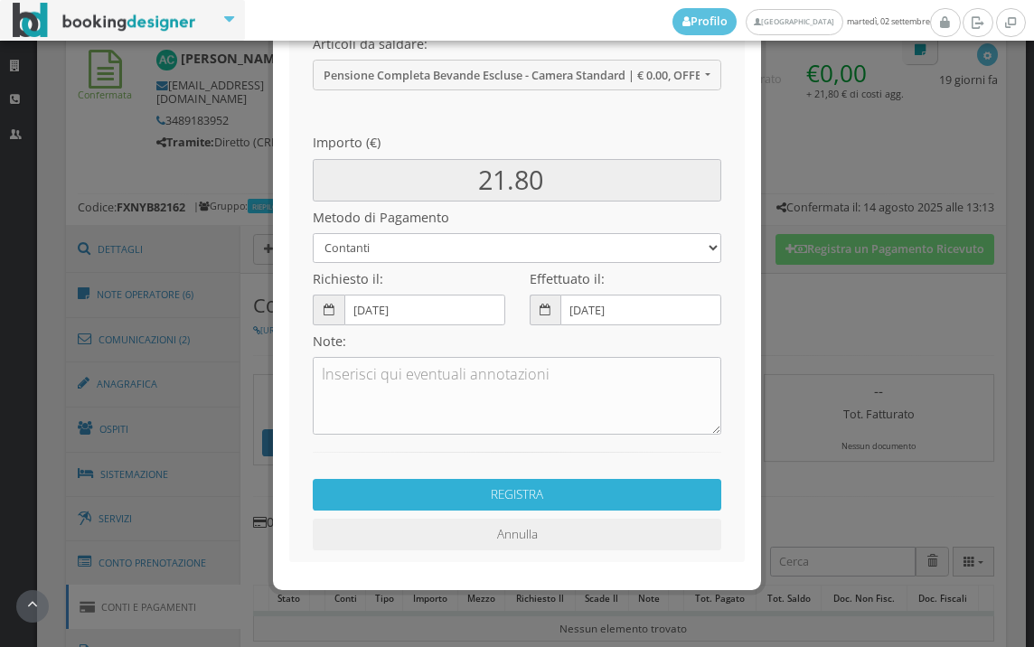
click at [437, 496] on button "REGISTRA" at bounding box center [517, 495] width 409 height 32
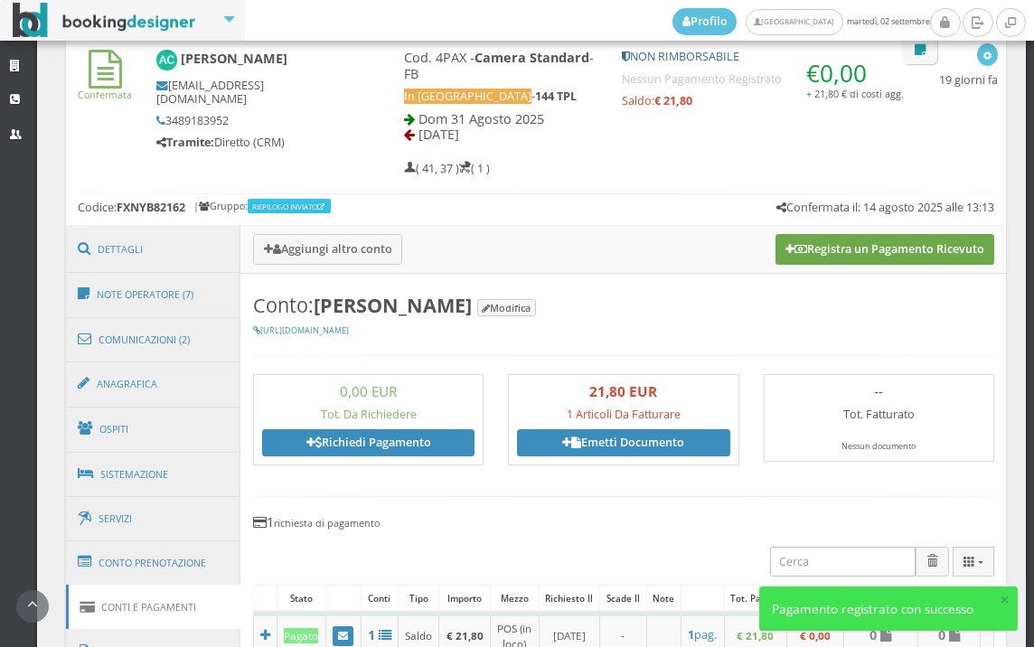
click at [891, 248] on button "Registra un Pagamento Ricevuto" at bounding box center [885, 249] width 219 height 31
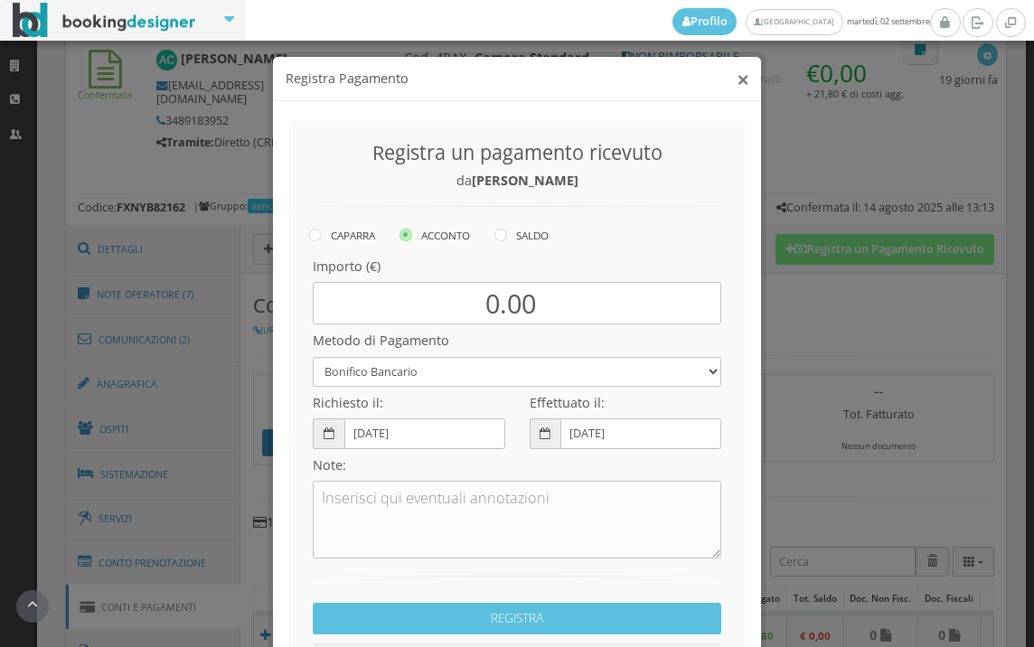
click at [737, 77] on button "×" at bounding box center [743, 79] width 13 height 23
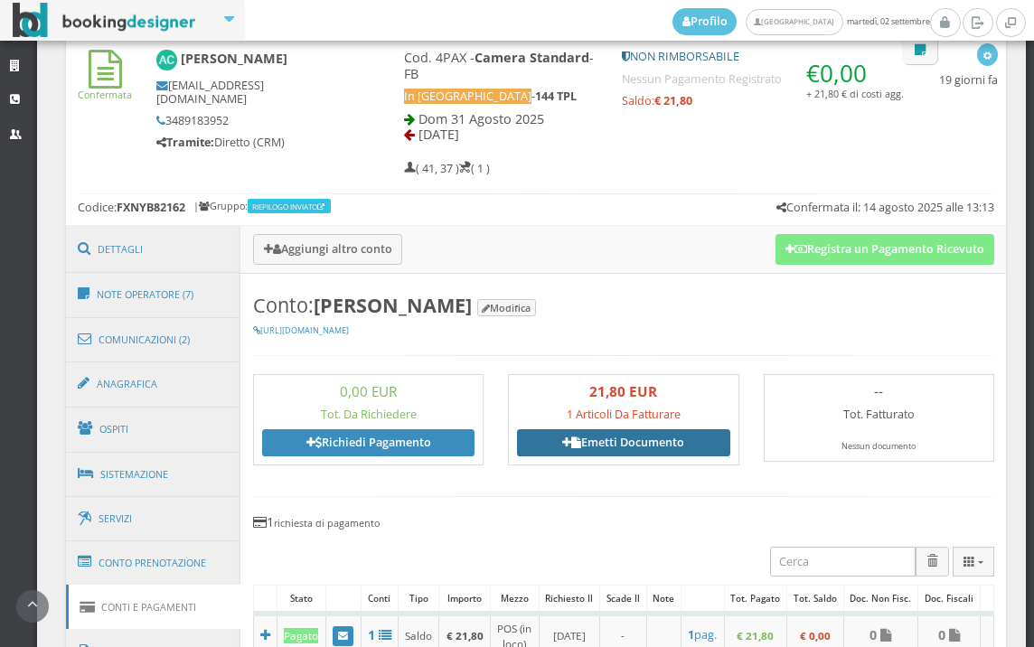
click at [611, 446] on link "Emetti Documento" at bounding box center [623, 442] width 212 height 27
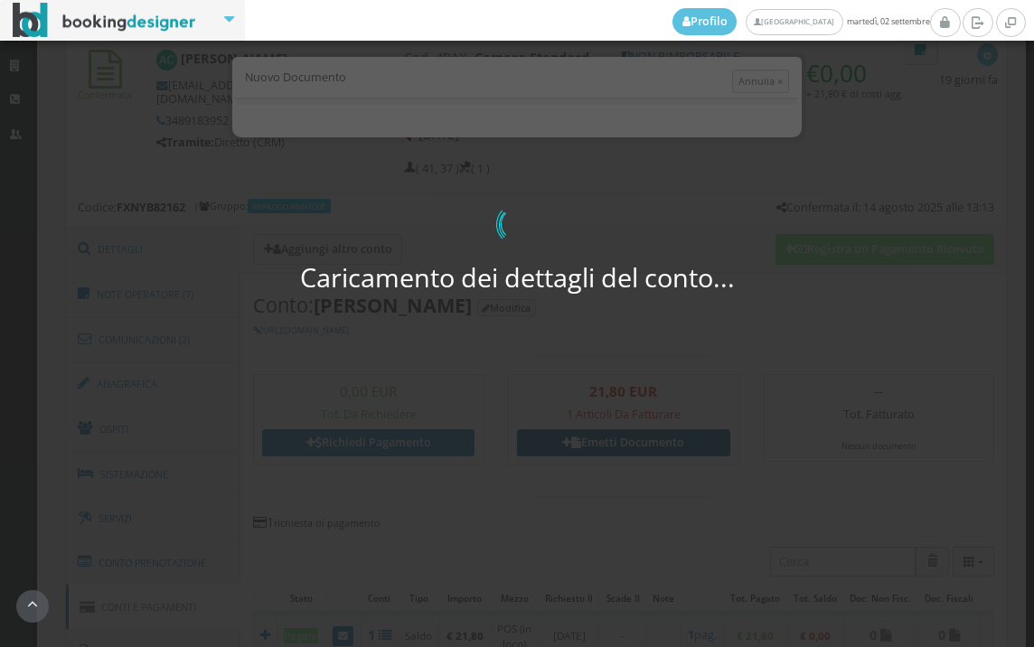
select select "PF"
select select "SOSSANO"
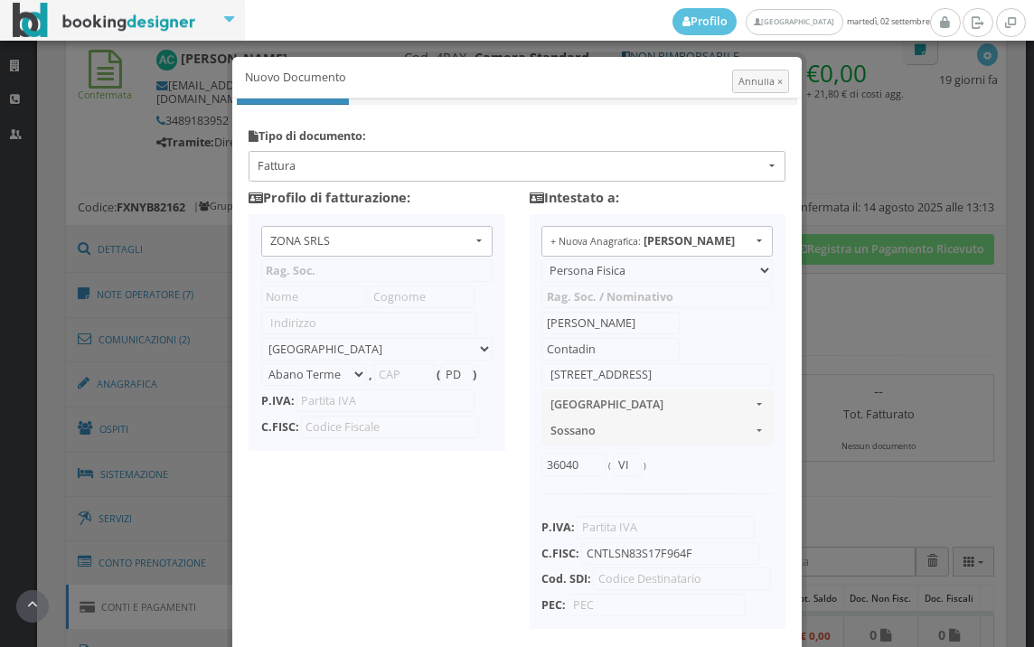
type input "ZONA SRLS"
type input "Vico V Durante, 8"
select select "Frattamaggiore"
type input "80027"
type input "NA"
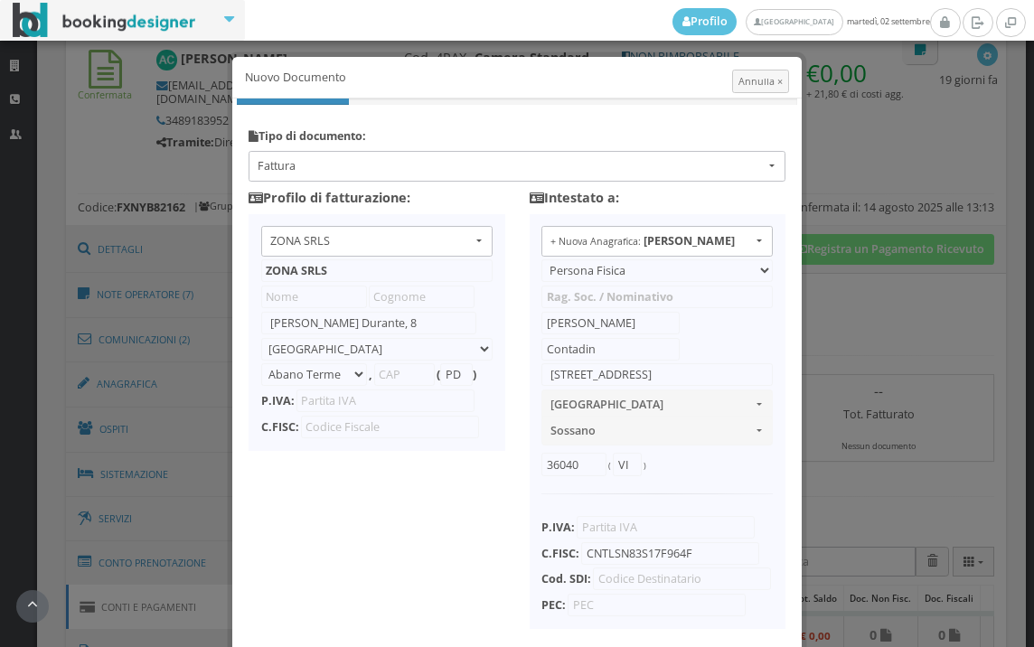
type input "10356321215"
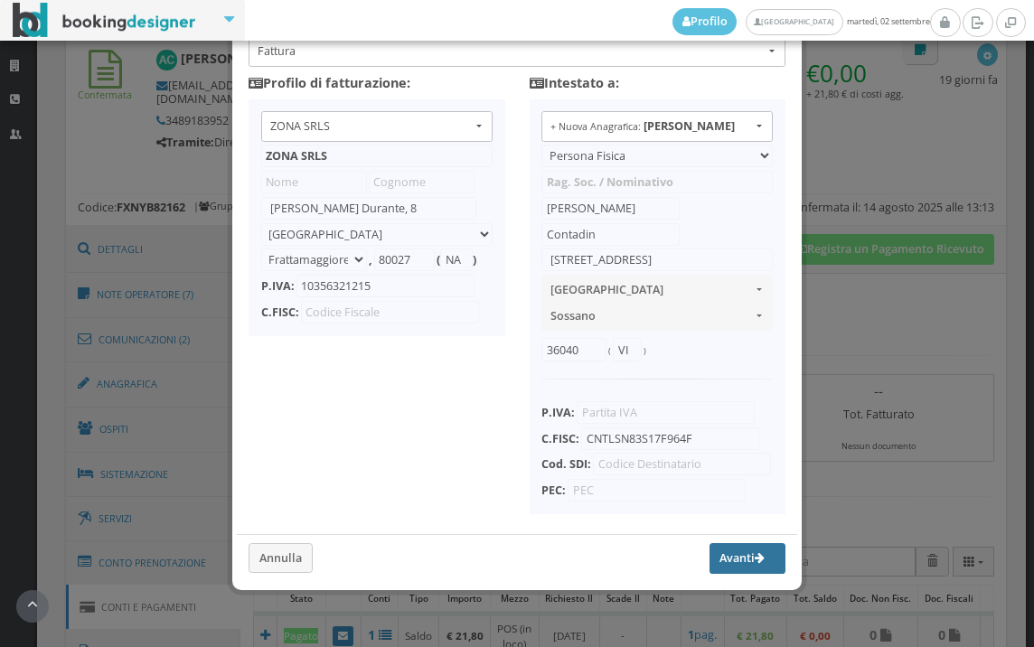
click at [710, 563] on button "Avanti" at bounding box center [748, 558] width 76 height 31
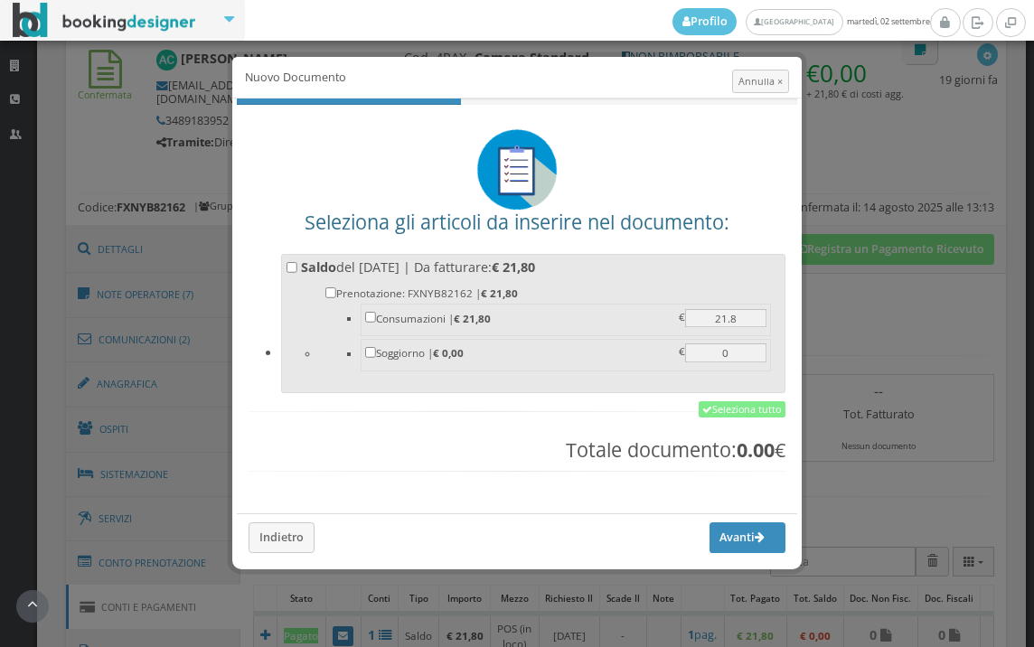
scroll to position [0, 0]
click at [724, 409] on link "Seleziona tutto" at bounding box center [742, 409] width 87 height 16
checkbox input "true"
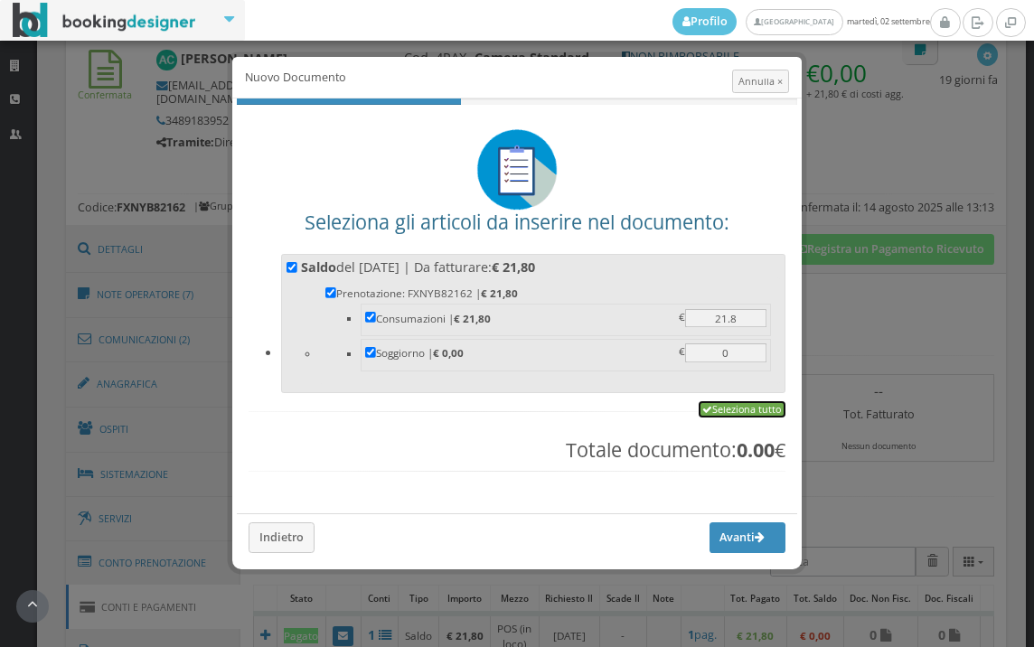
checkbox input "true"
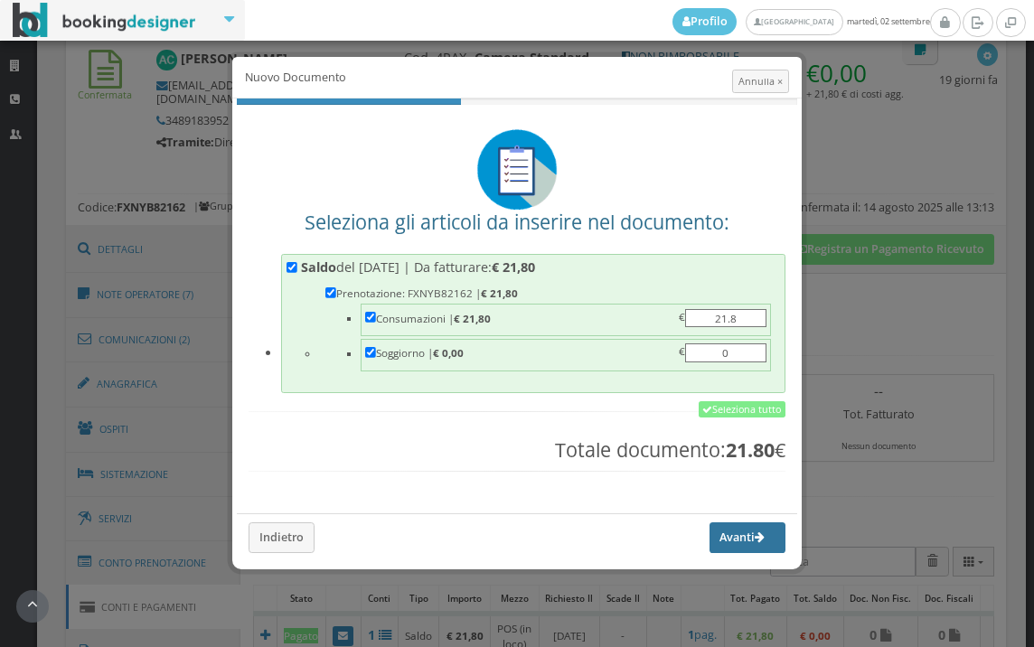
click at [733, 537] on button "Avanti" at bounding box center [748, 537] width 76 height 31
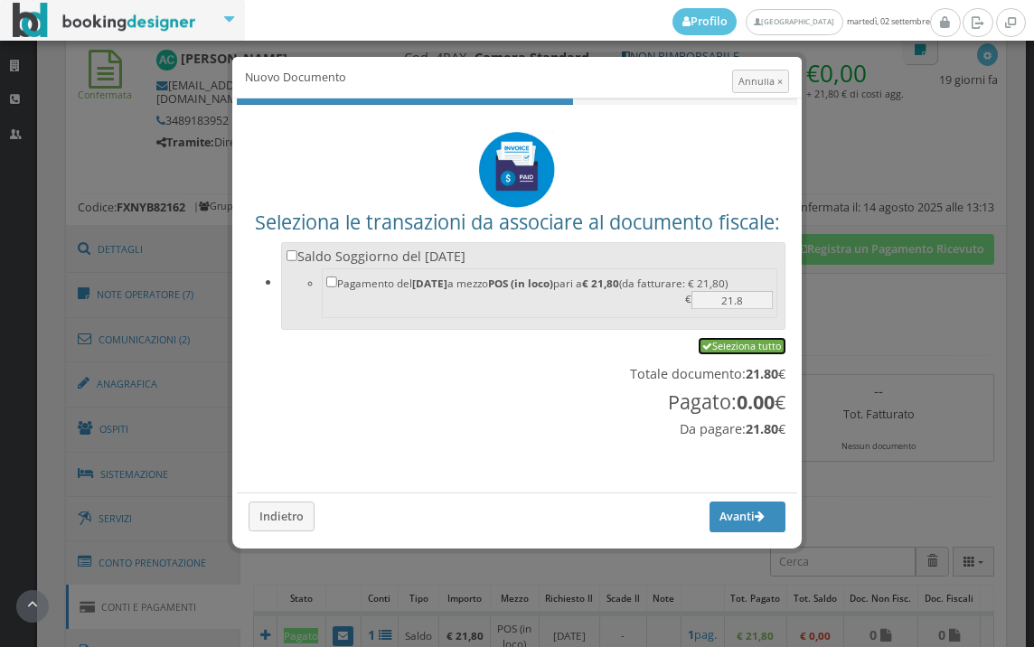
click at [743, 342] on link "Seleziona tutto" at bounding box center [742, 346] width 87 height 16
checkbox input "true"
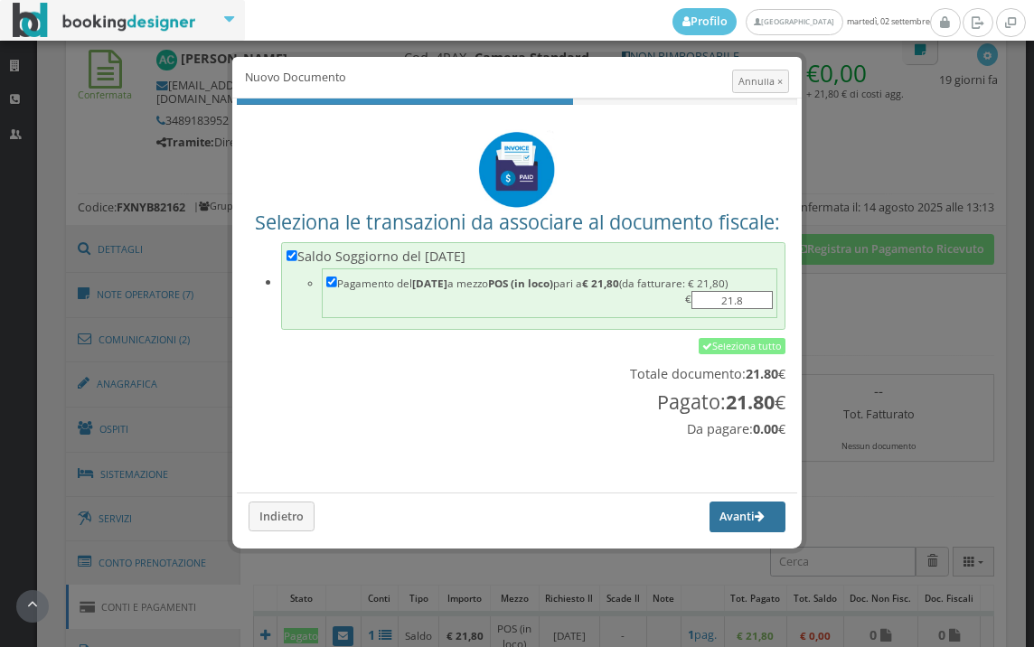
click at [724, 516] on button "Avanti" at bounding box center [748, 517] width 76 height 31
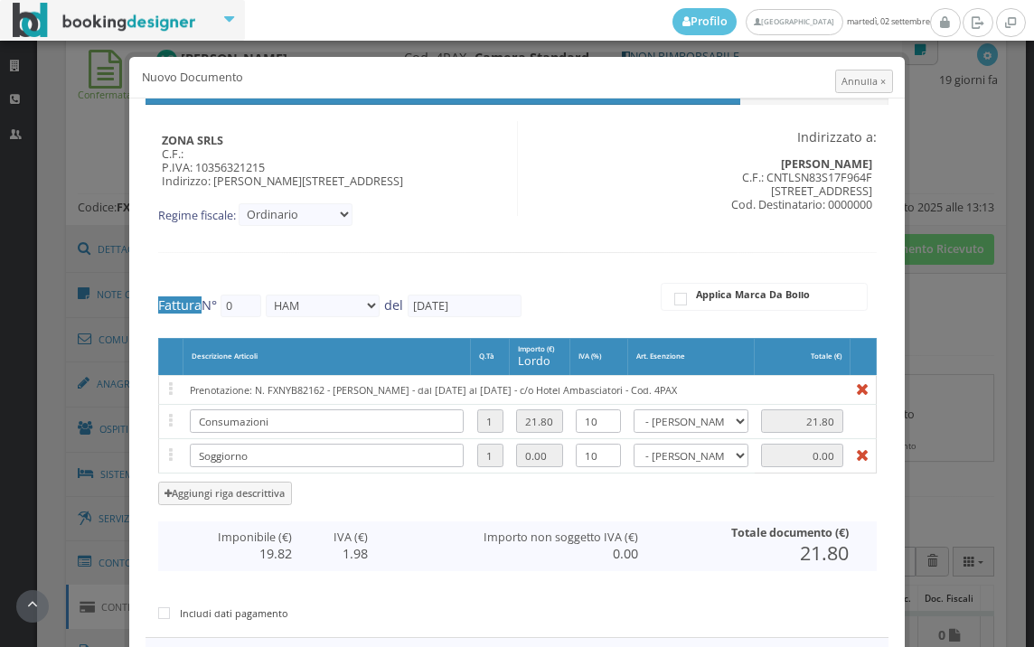
type input "571"
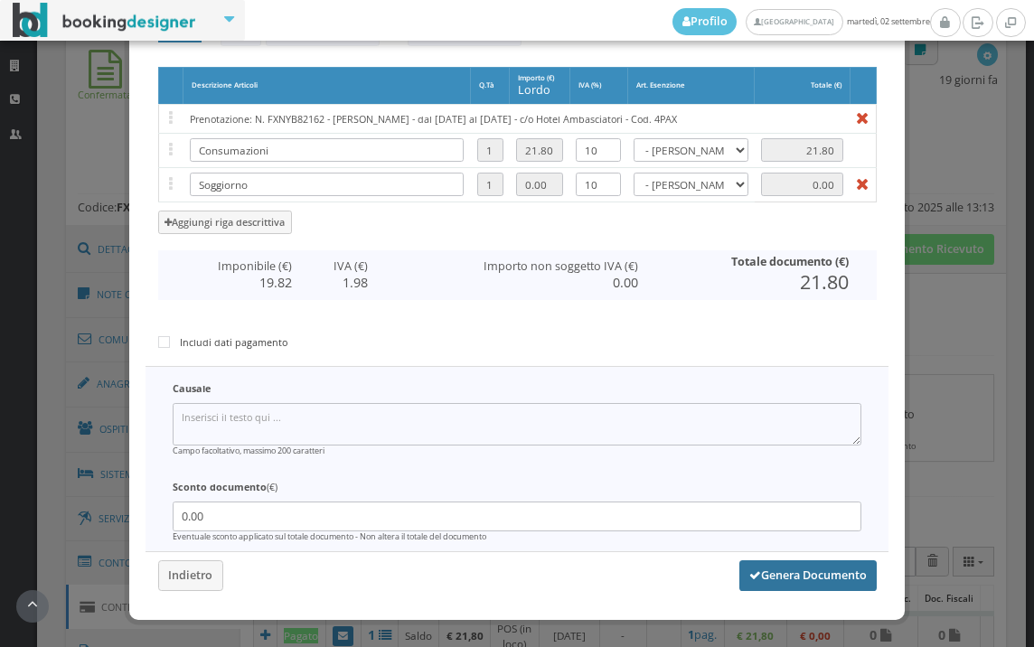
click at [757, 581] on button "Genera Documento" at bounding box center [807, 575] width 137 height 31
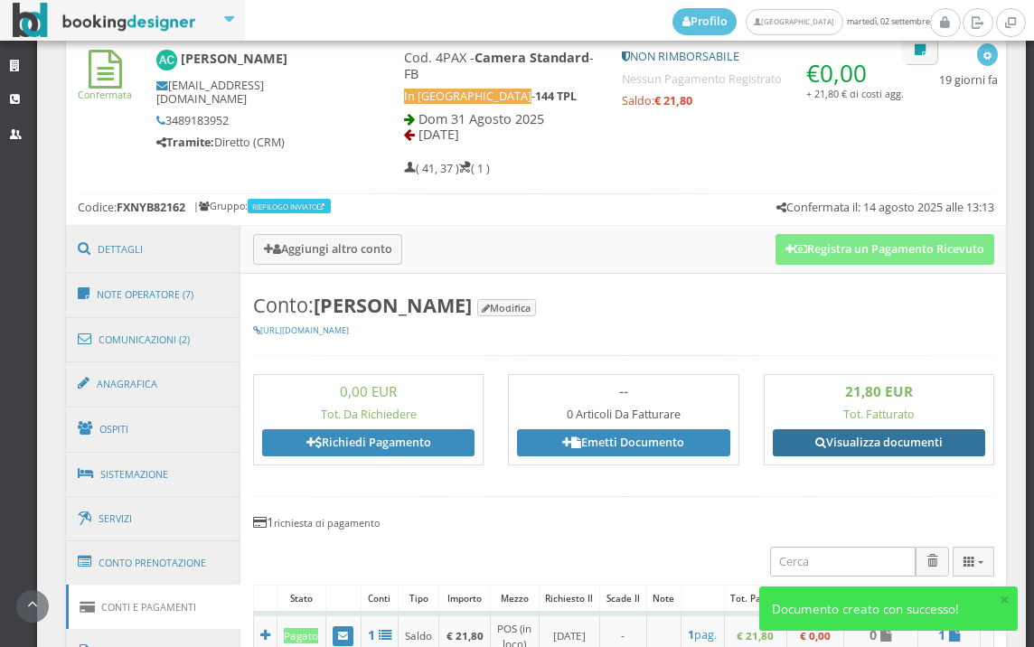
click at [860, 443] on link "Visualizza documenti" at bounding box center [879, 442] width 212 height 27
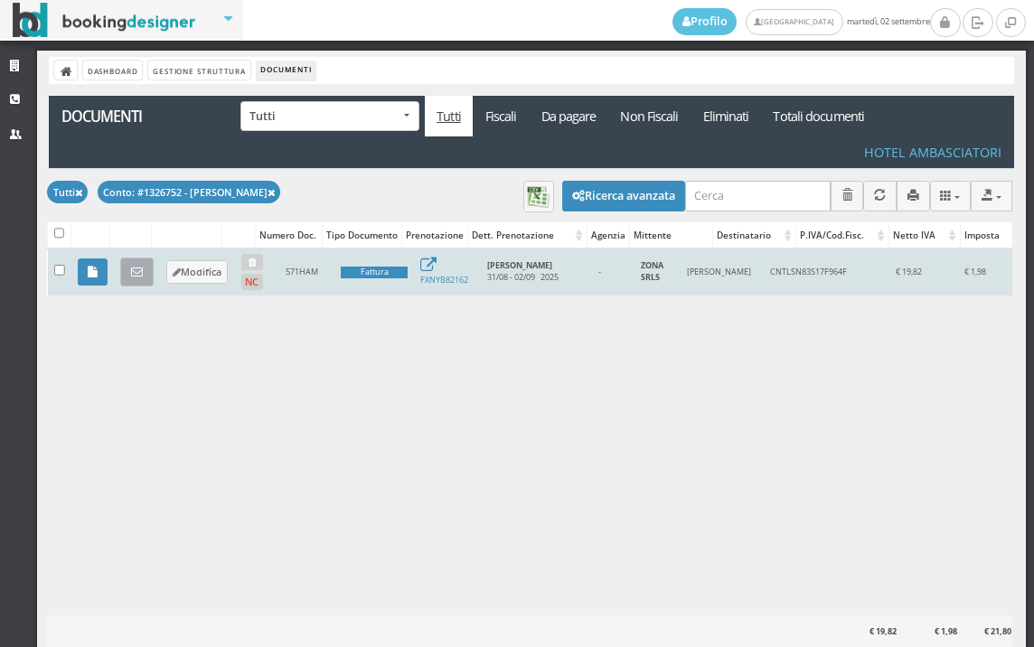
click at [140, 276] on icon at bounding box center [137, 273] width 12 height 12
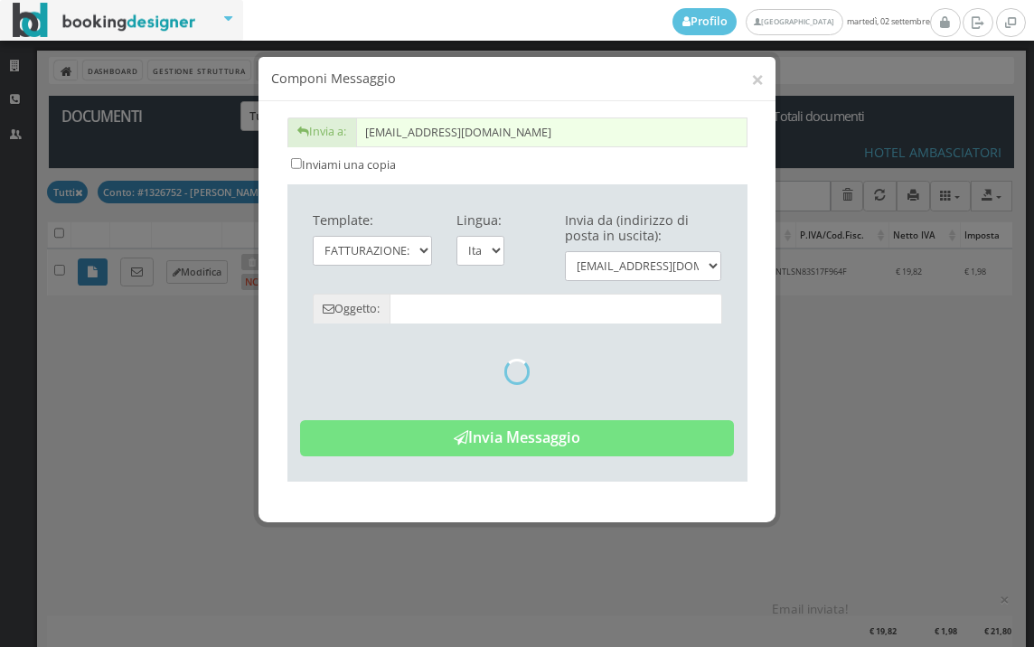
type input "Copia di cortesia: Fattura da ZONA SRLS - n. 571HAM del [DATE]"
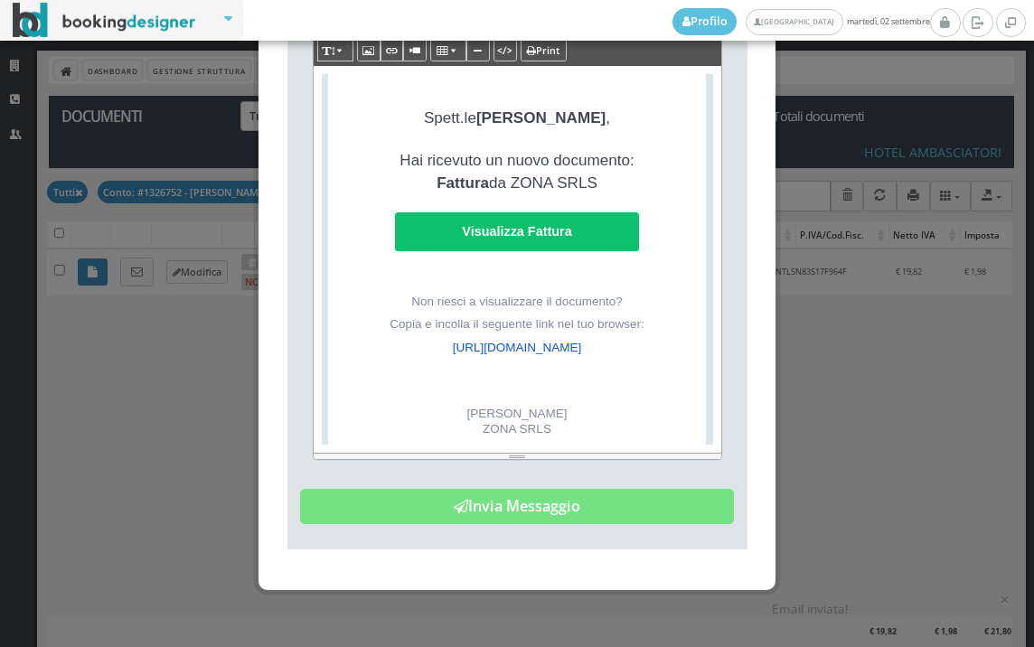
scroll to position [420, 0]
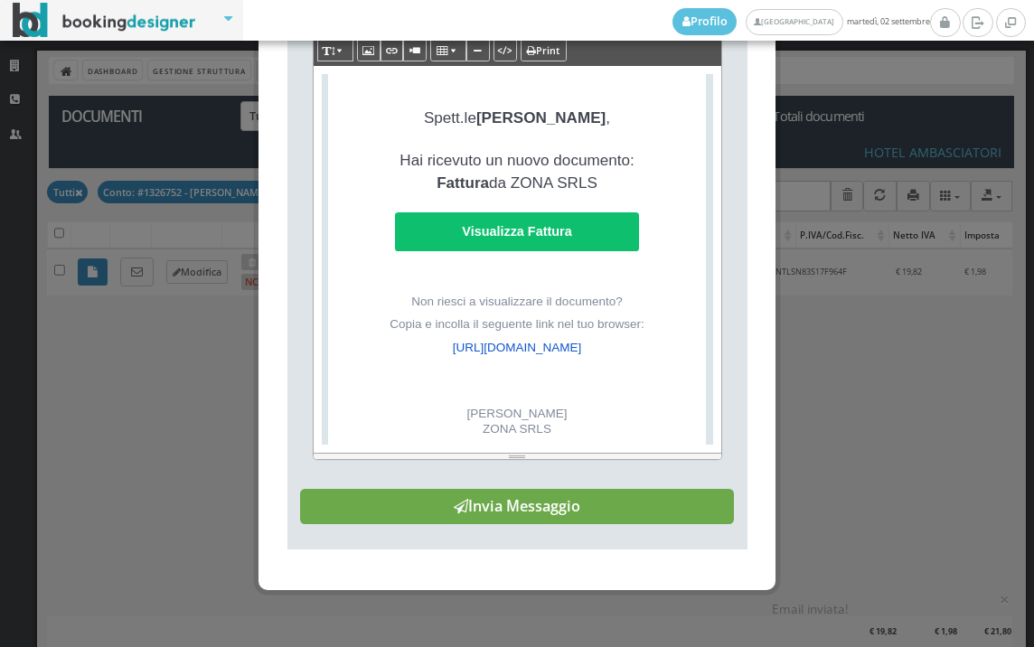
click at [581, 520] on button "Invia Messaggio" at bounding box center [517, 507] width 434 height 36
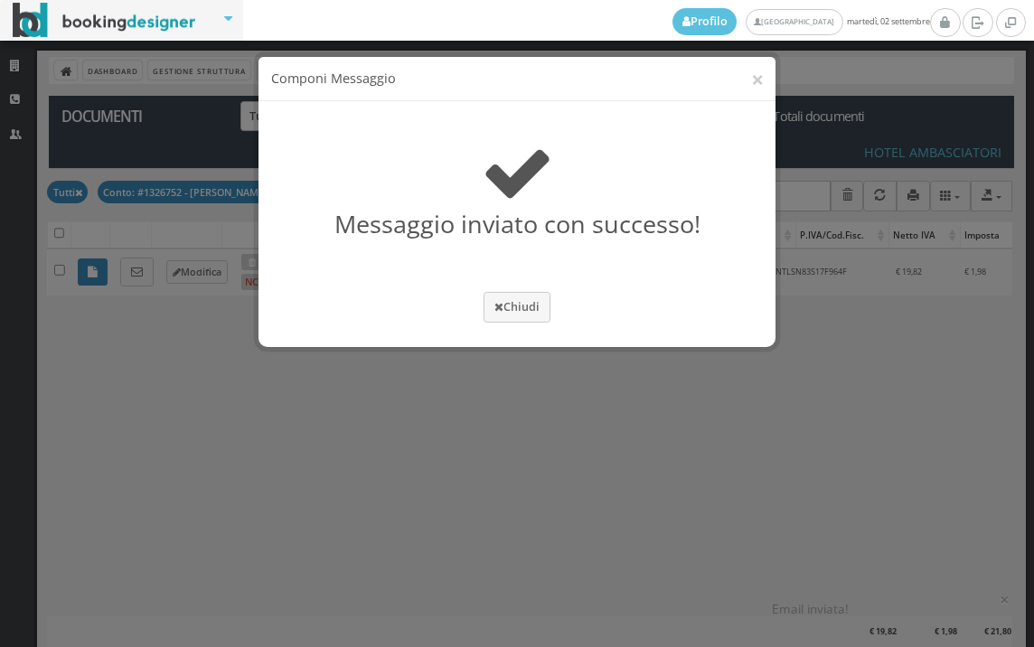
scroll to position [0, 0]
click at [520, 299] on button "Chiudi" at bounding box center [517, 307] width 67 height 30
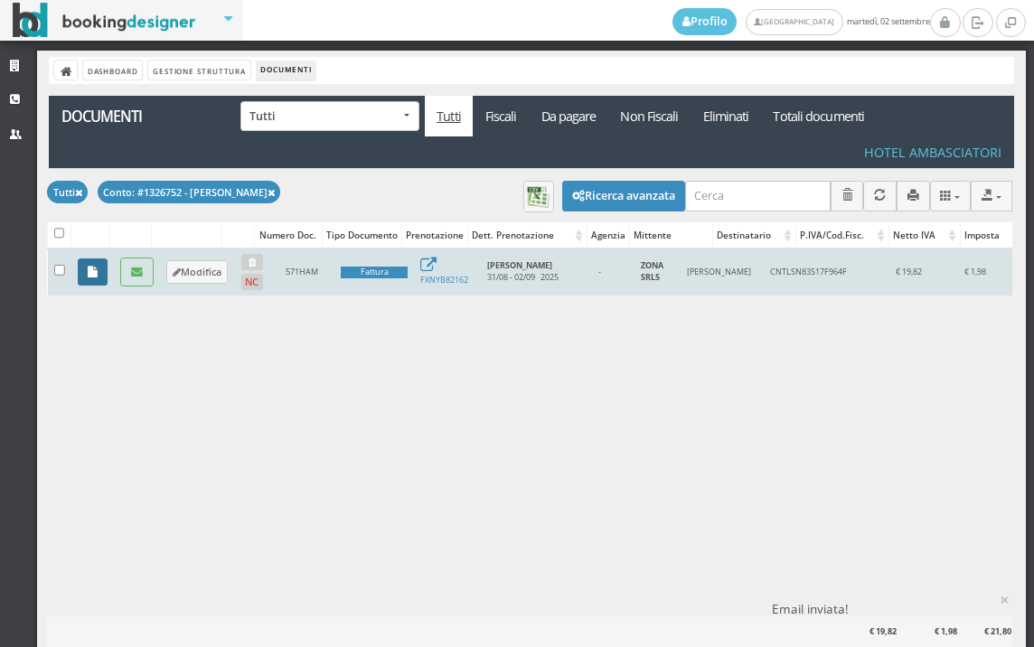
click at [99, 274] on link at bounding box center [93, 272] width 30 height 27
